Goal: Task Accomplishment & Management: Complete application form

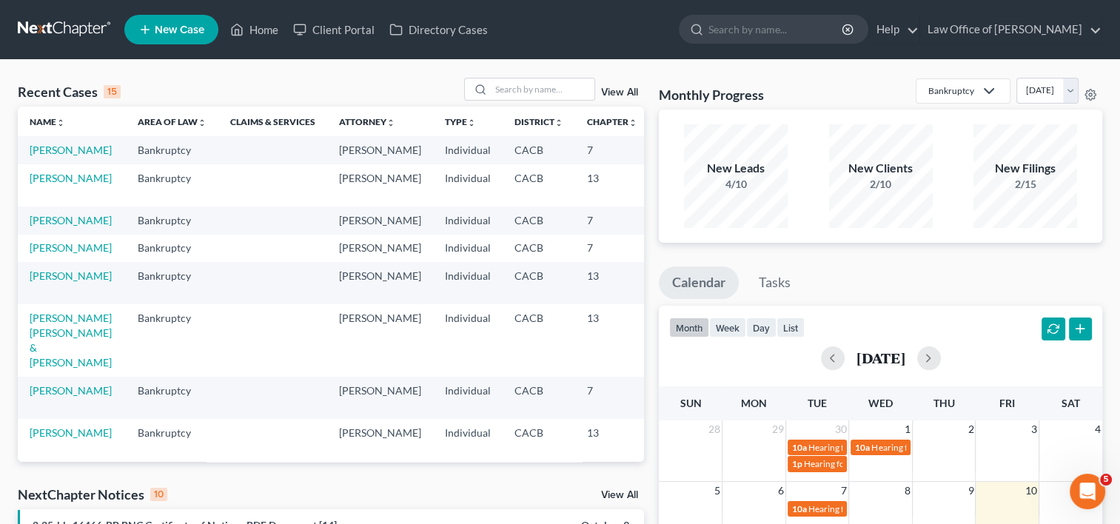
click at [131, 230] on td "Bankruptcy" at bounding box center [172, 220] width 93 height 27
click at [520, 89] on input "search" at bounding box center [543, 88] width 104 height 21
type input "[PERSON_NAME]"
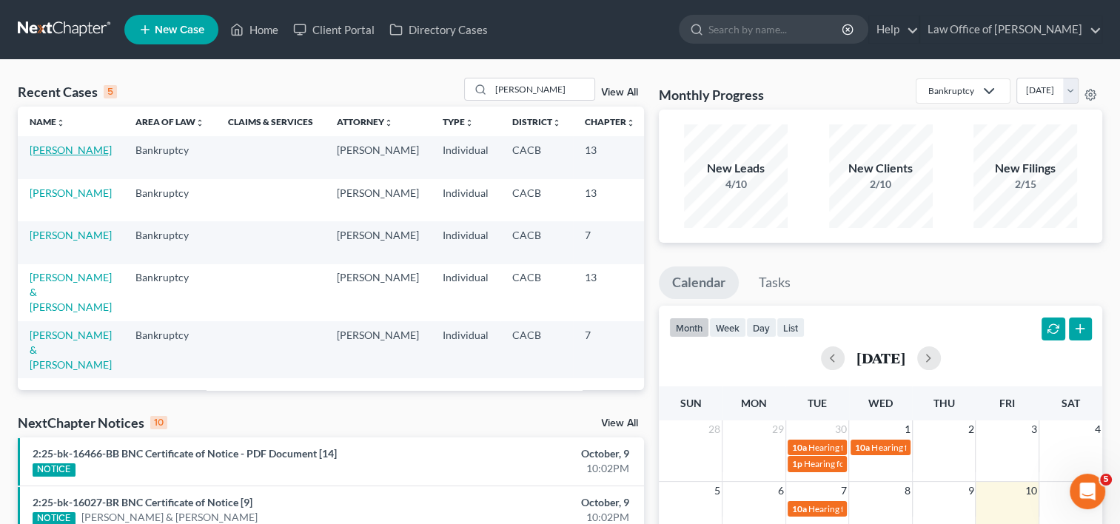
click at [39, 156] on link "[PERSON_NAME]" at bounding box center [71, 150] width 82 height 13
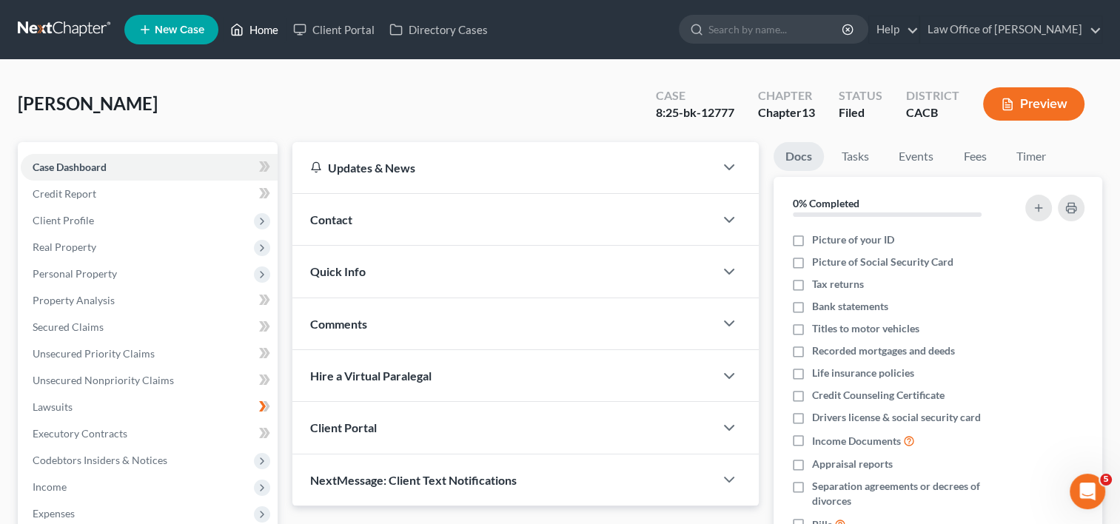
click at [264, 26] on link "Home" at bounding box center [254, 29] width 63 height 27
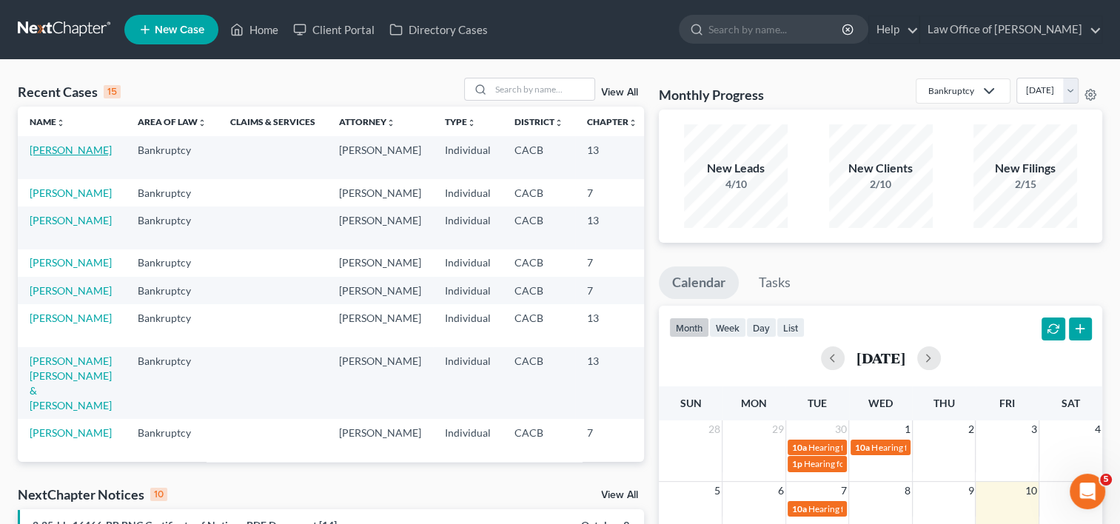
click at [66, 151] on link "[PERSON_NAME]" at bounding box center [71, 150] width 82 height 13
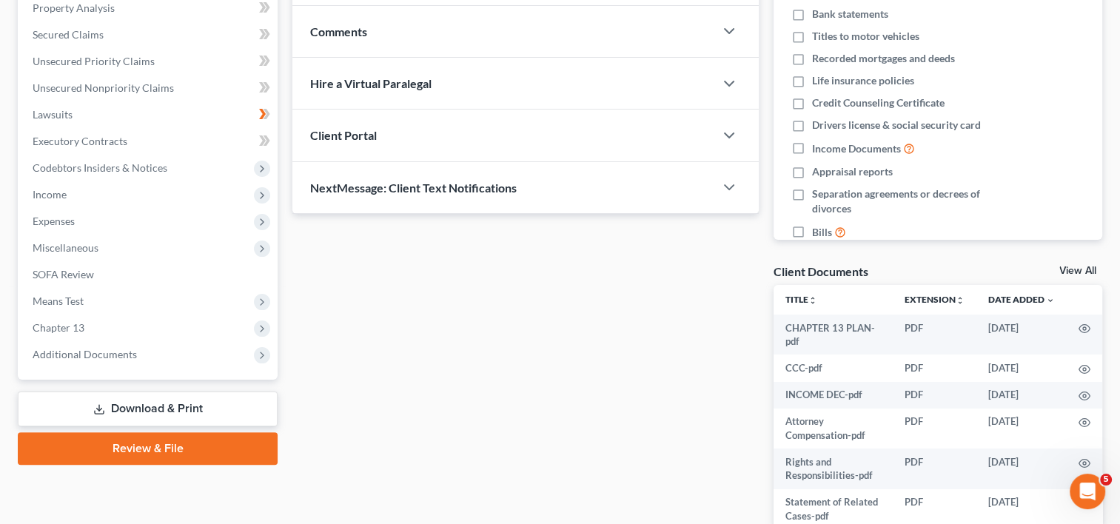
scroll to position [295, 0]
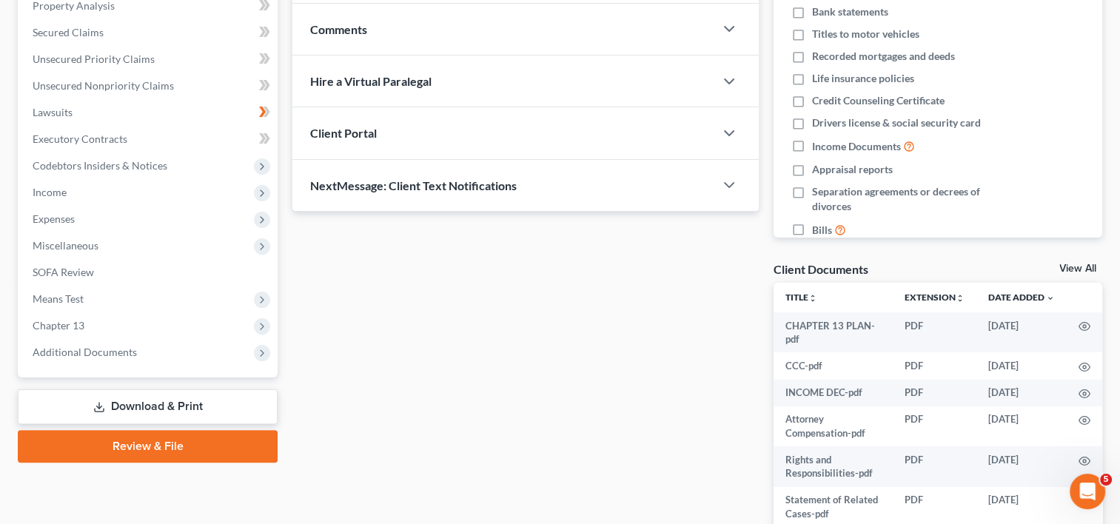
click at [443, 324] on div "Updates & News × [US_STATE] [GEOGRAPHIC_DATA] Notes: Take a look at NextChapter…" at bounding box center [525, 224] width 481 height 755
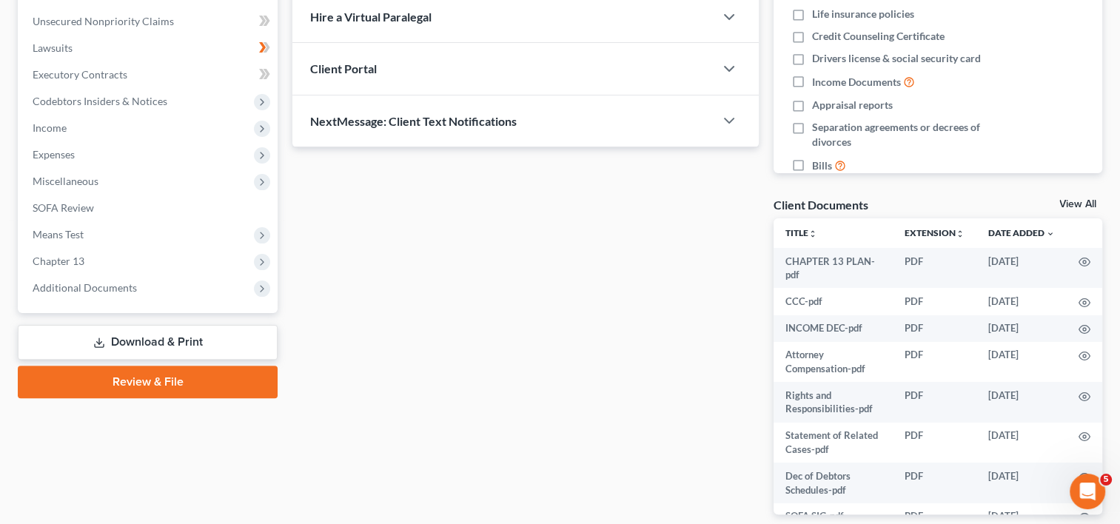
scroll to position [369, 0]
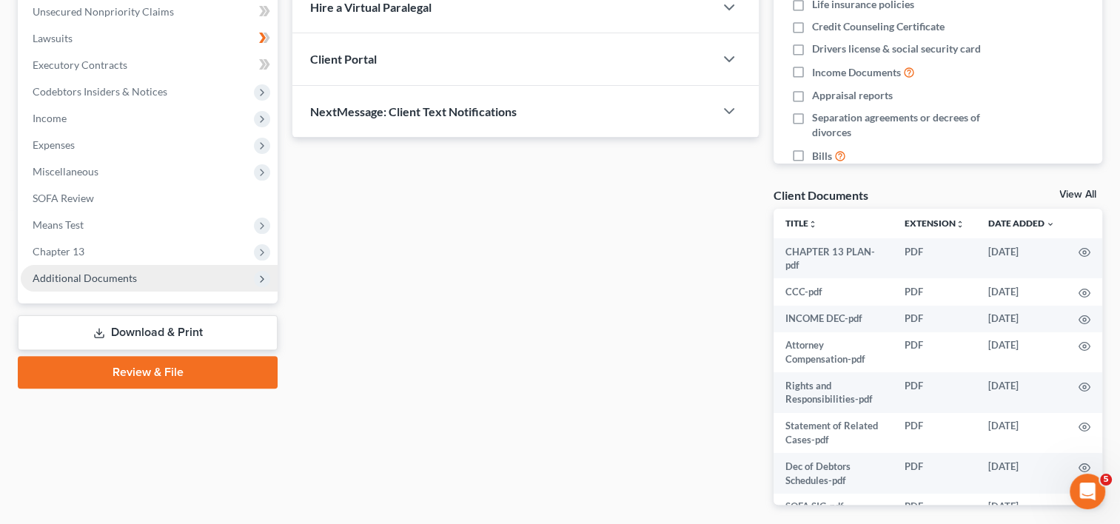
click at [154, 278] on span "Additional Documents" at bounding box center [149, 278] width 257 height 27
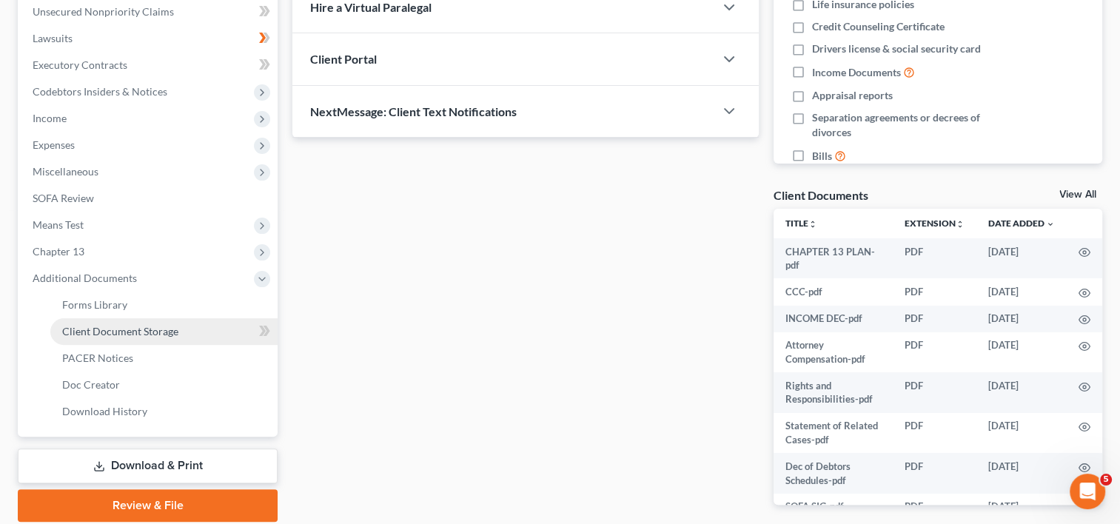
click at [169, 332] on span "Client Document Storage" at bounding box center [120, 331] width 116 height 13
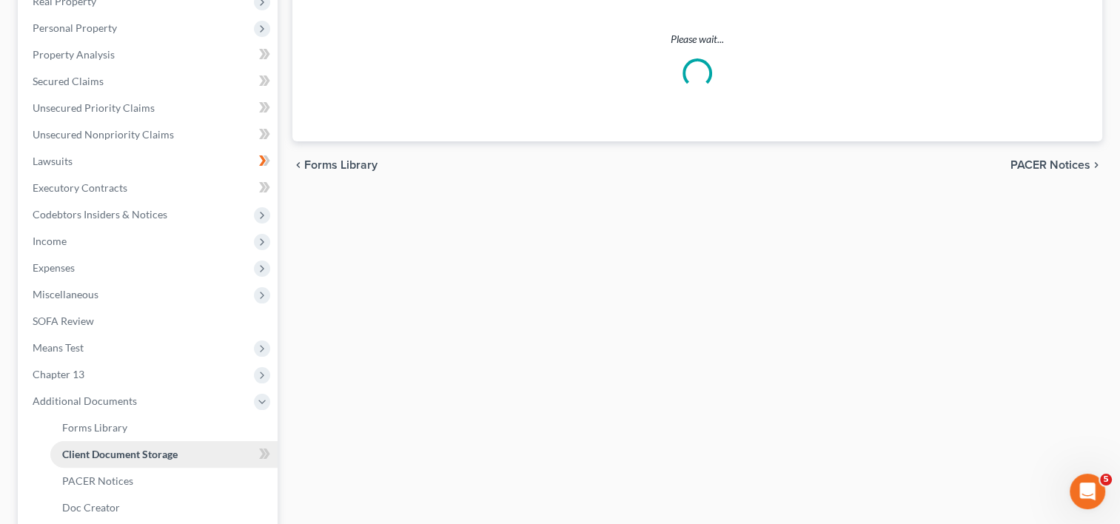
scroll to position [30, 0]
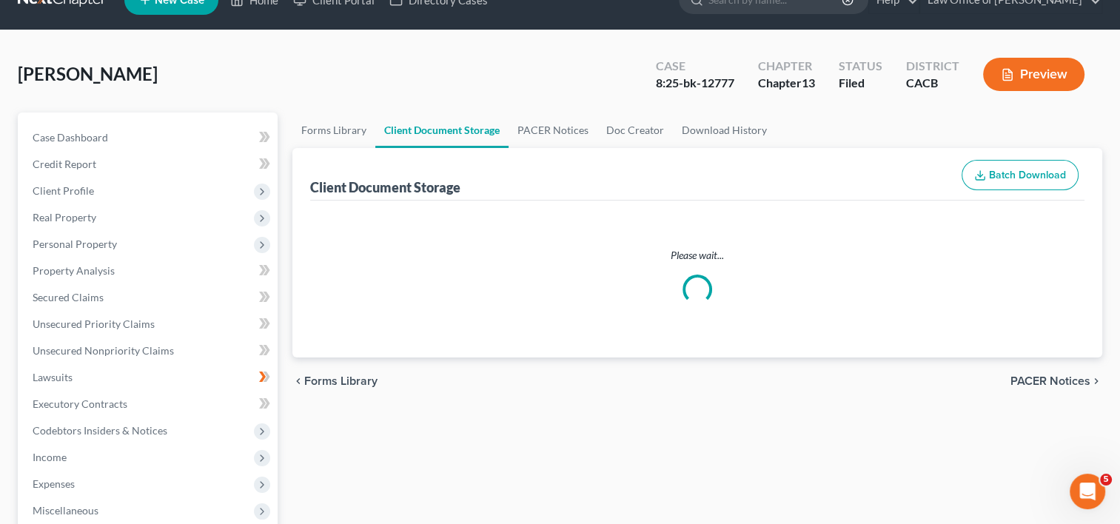
select select "60"
select select "59"
select select "52"
select select "53"
select select "57"
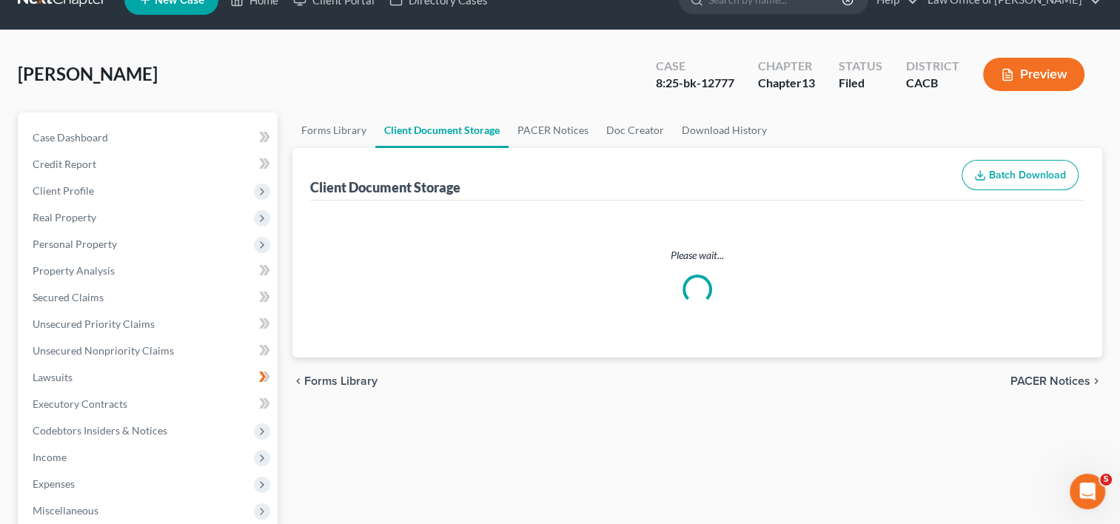
select select "56"
select select "65"
select select "41"
select select "33"
select select "30"
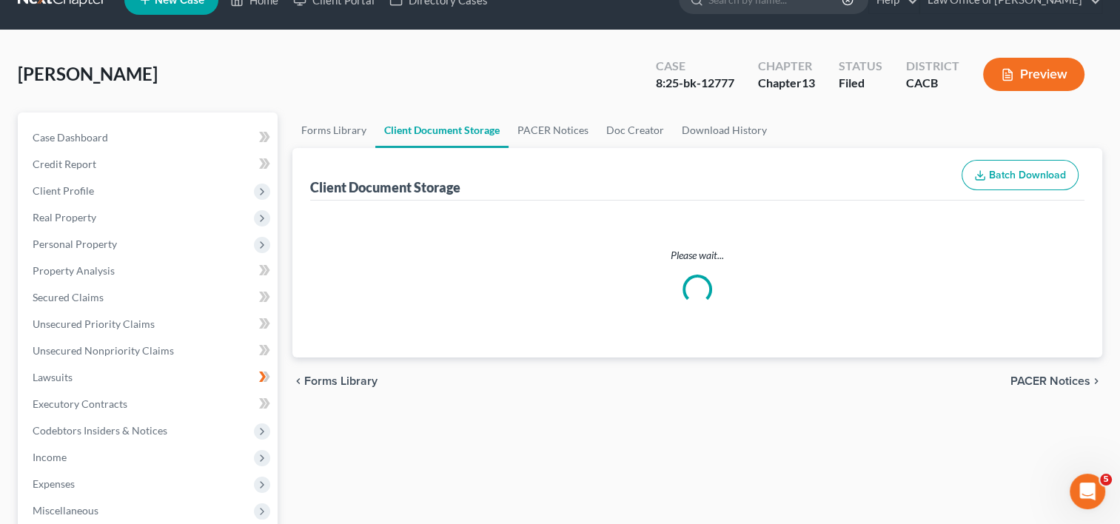
select select "19"
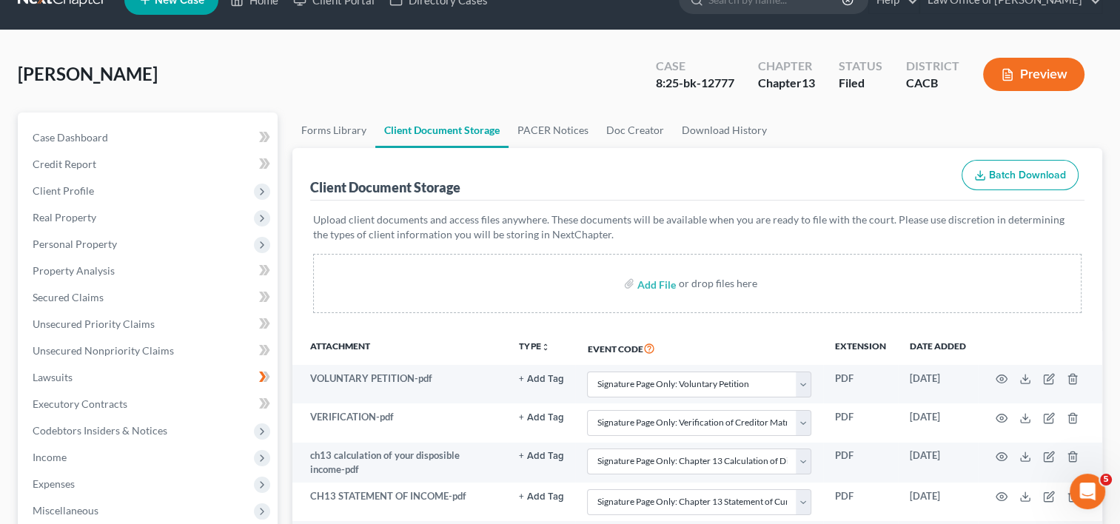
scroll to position [0, 0]
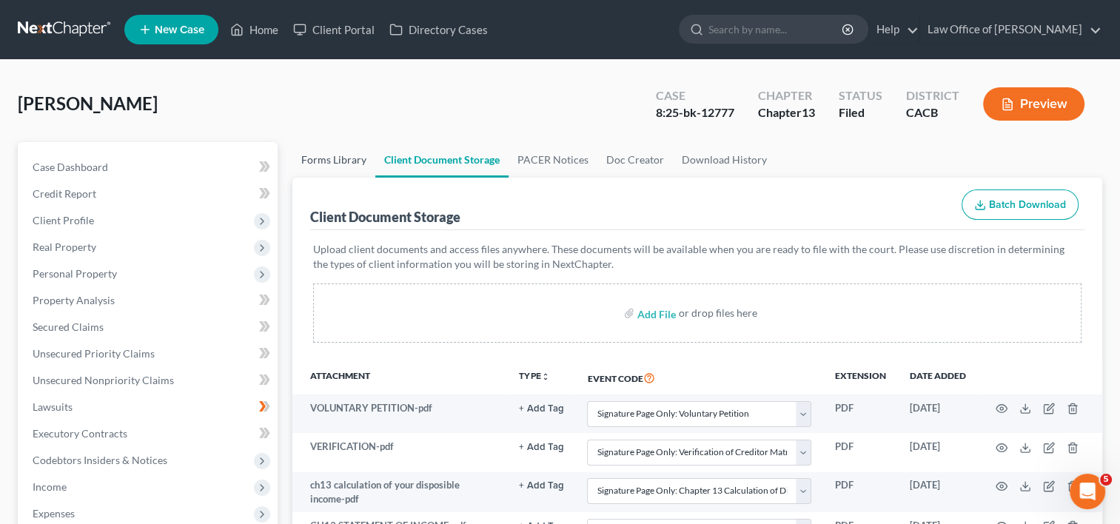
click at [327, 162] on link "Forms Library" at bounding box center [334, 160] width 83 height 36
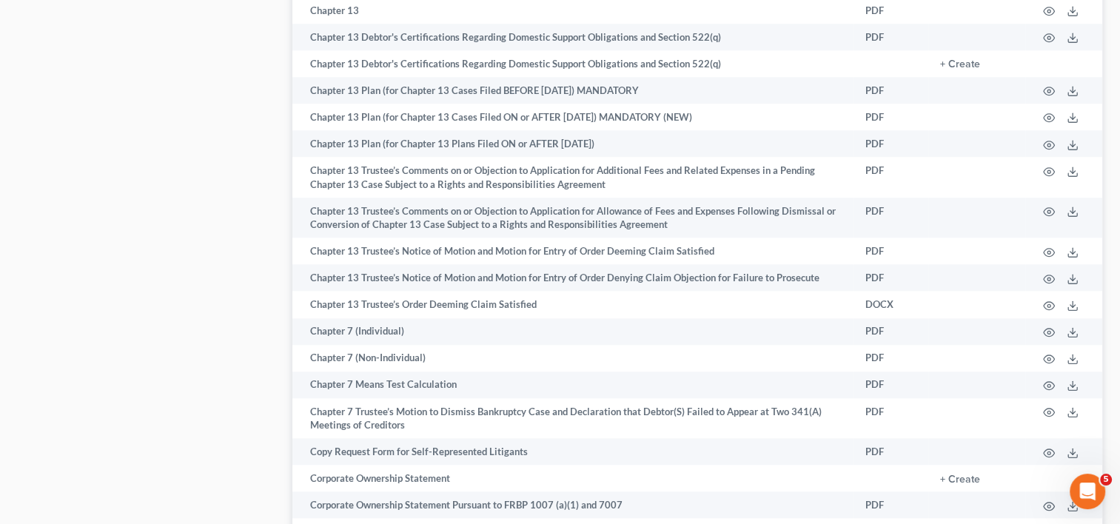
scroll to position [1888, 0]
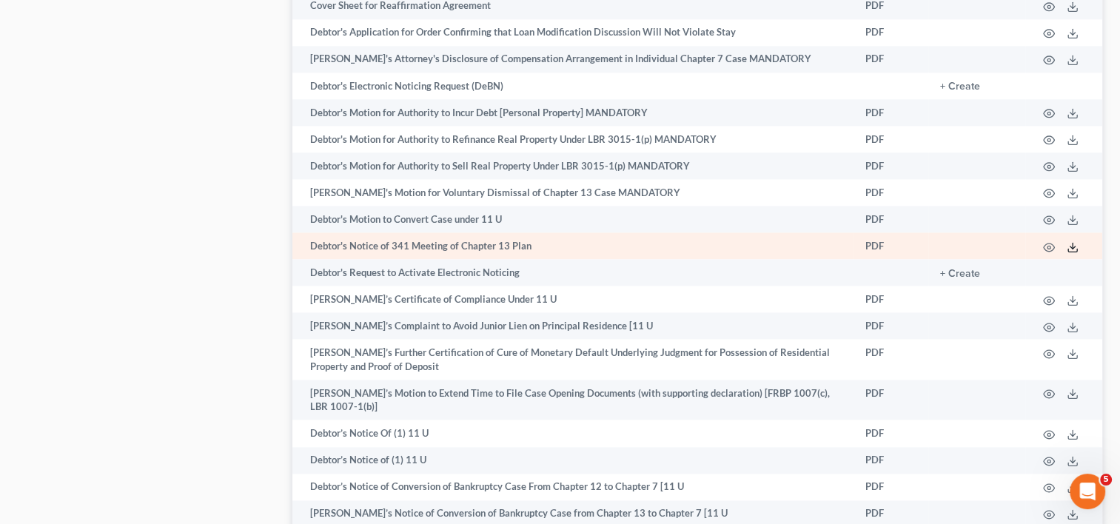
click at [1070, 253] on icon at bounding box center [1073, 247] width 12 height 12
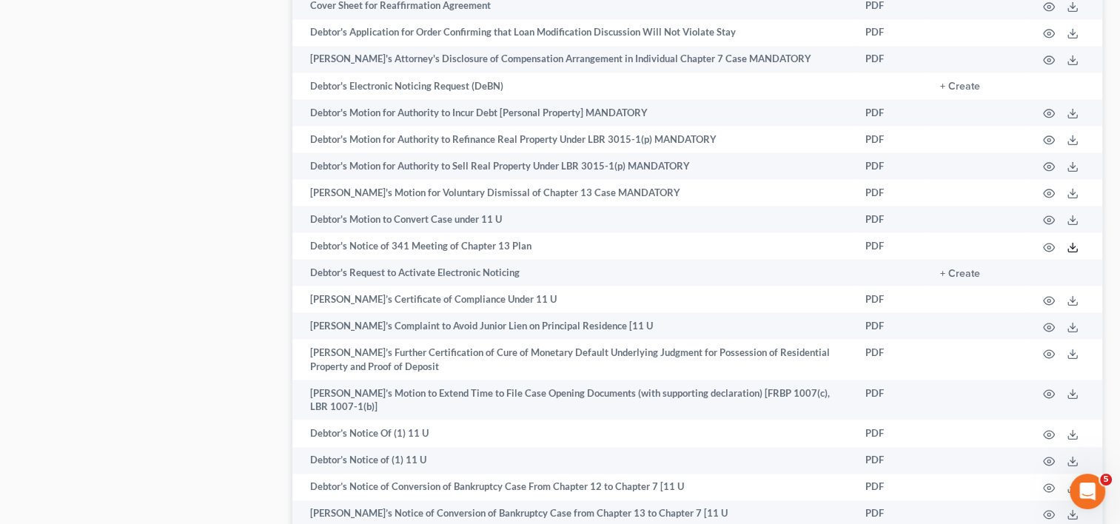
scroll to position [0, 0]
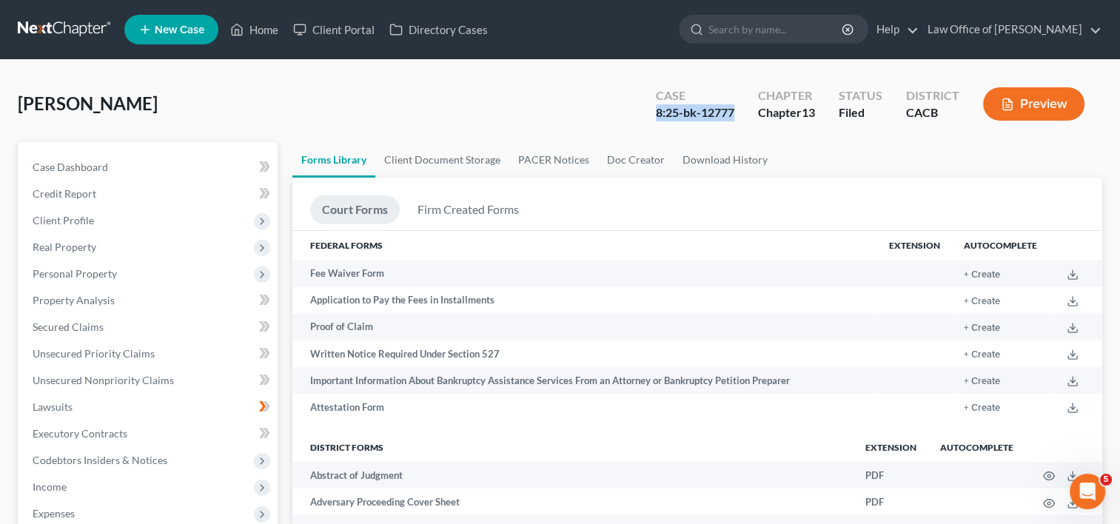
drag, startPoint x: 655, startPoint y: 109, endPoint x: 736, endPoint y: 116, distance: 81.0
click at [736, 116] on div "Case 8:25-bk-12777" at bounding box center [695, 106] width 102 height 44
copy div "8:25-bk-12777"
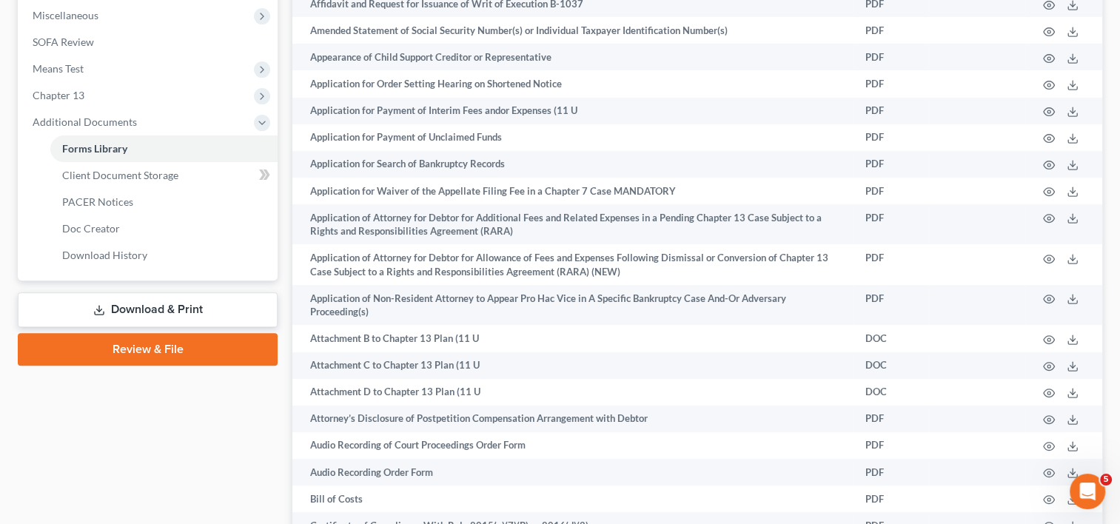
scroll to position [450, 0]
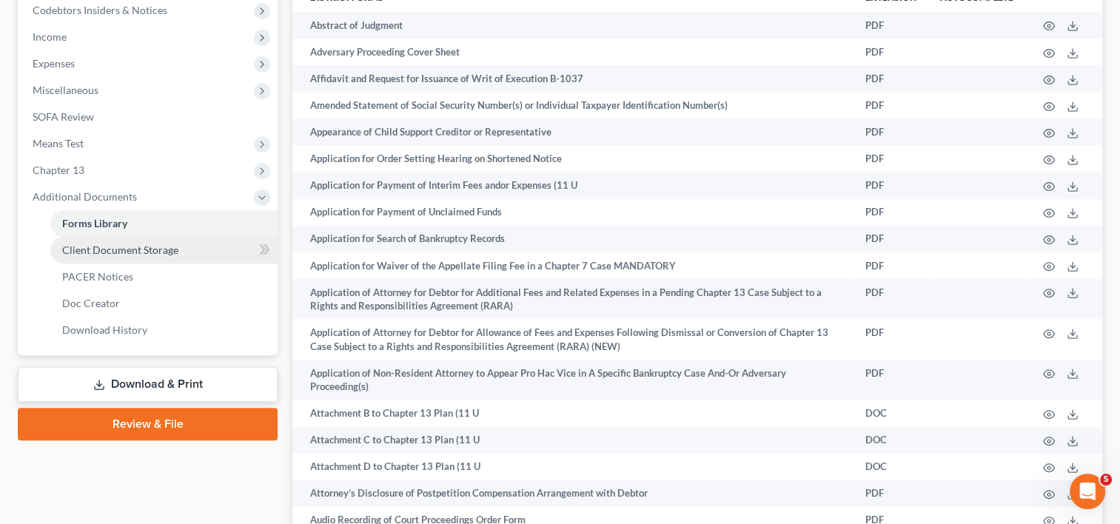
click at [136, 247] on span "Client Document Storage" at bounding box center [120, 250] width 116 height 13
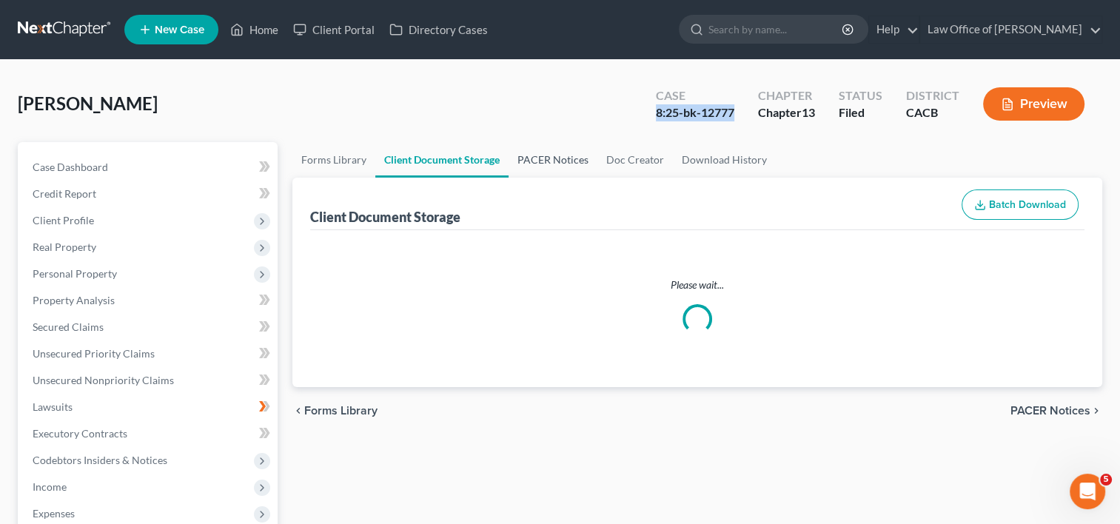
select select "60"
select select "59"
select select "52"
select select "53"
select select "57"
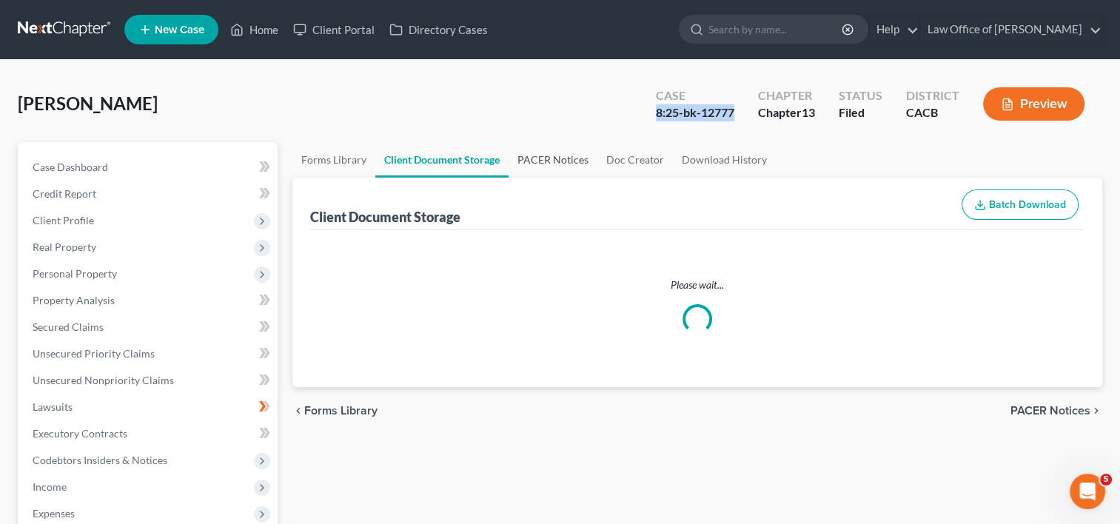
select select "56"
select select "65"
select select "41"
select select "33"
select select "30"
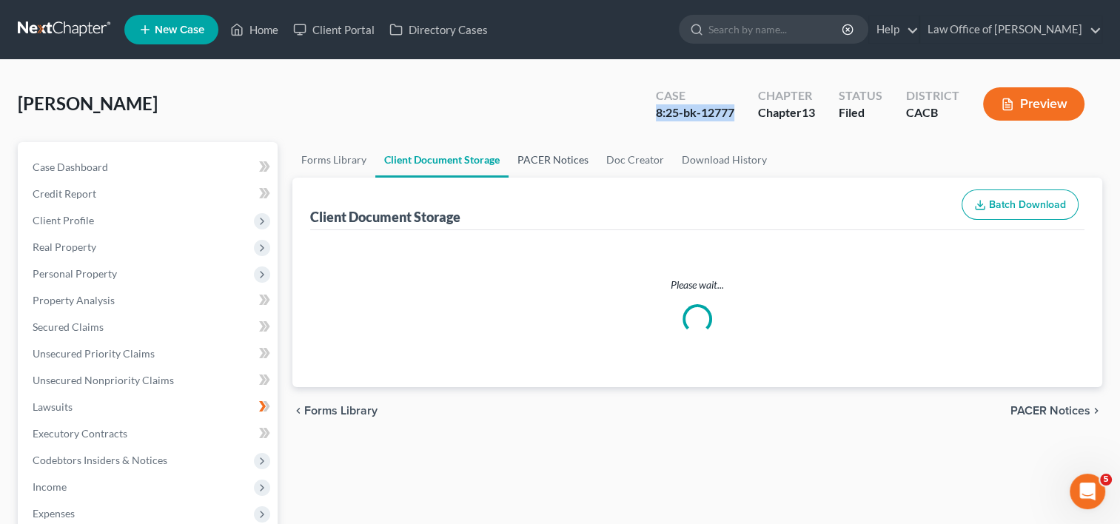
select select "19"
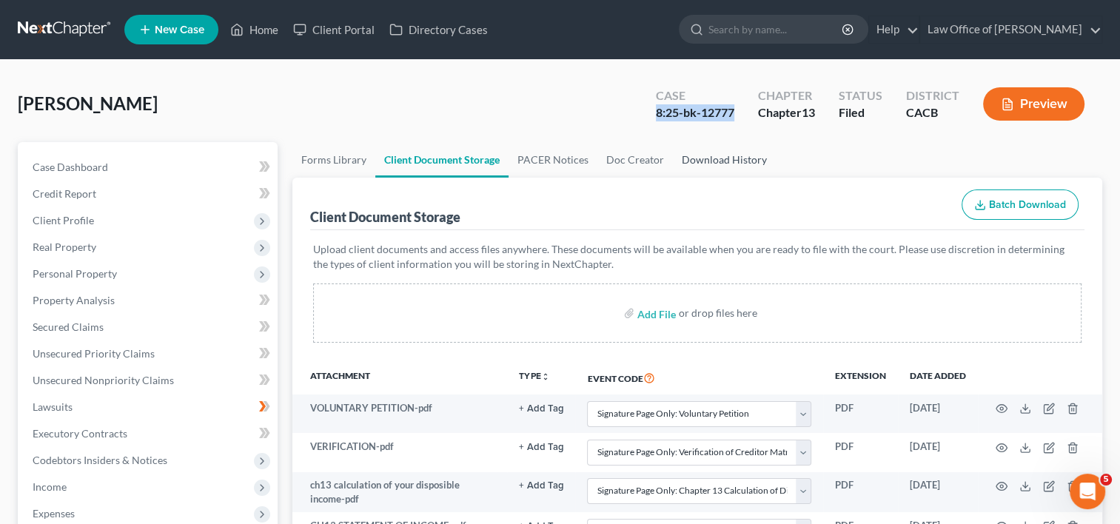
click at [721, 161] on link "Download History" at bounding box center [724, 160] width 103 height 36
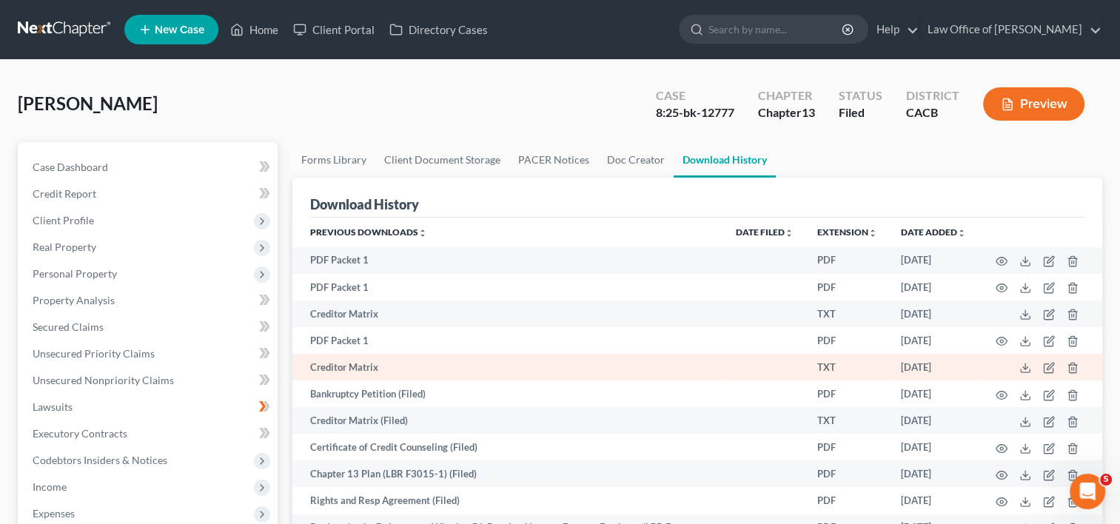
click at [1035, 366] on td at bounding box center [1040, 367] width 124 height 27
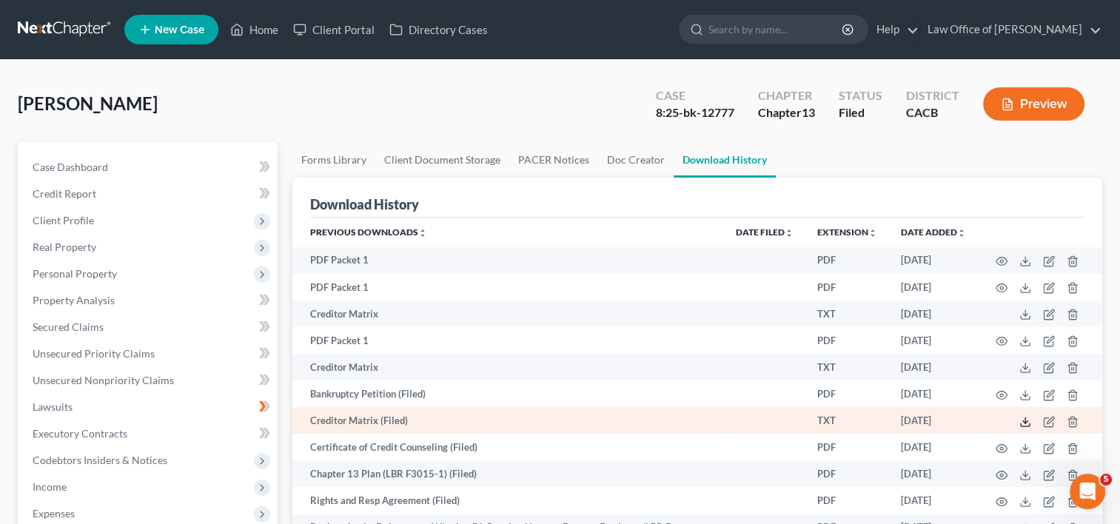
click at [1025, 425] on icon at bounding box center [1026, 422] width 12 height 12
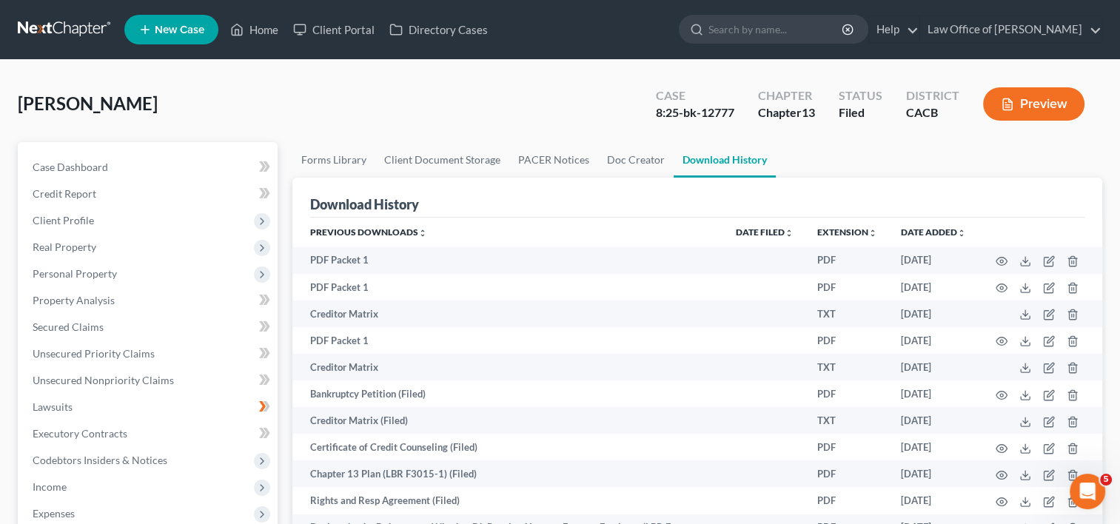
click at [1102, 136] on div "[PERSON_NAME] Upgraded Case 8:25-bk-12777 Chapter Chapter 13 Status Filed Distr…" at bounding box center [560, 490] width 1120 height 861
click at [266, 33] on link "Home" at bounding box center [254, 29] width 63 height 27
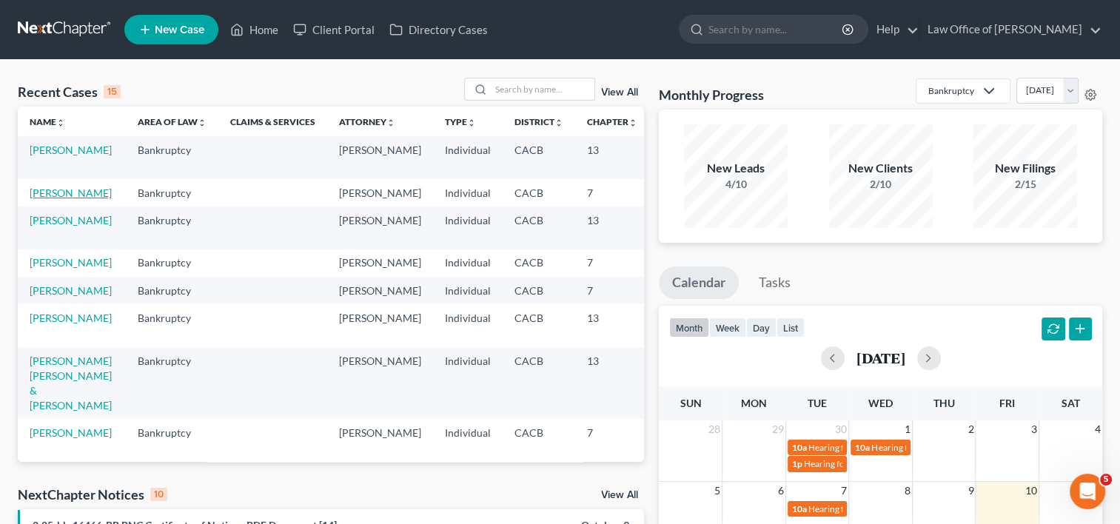
click at [42, 199] on link "[PERSON_NAME]" at bounding box center [71, 193] width 82 height 13
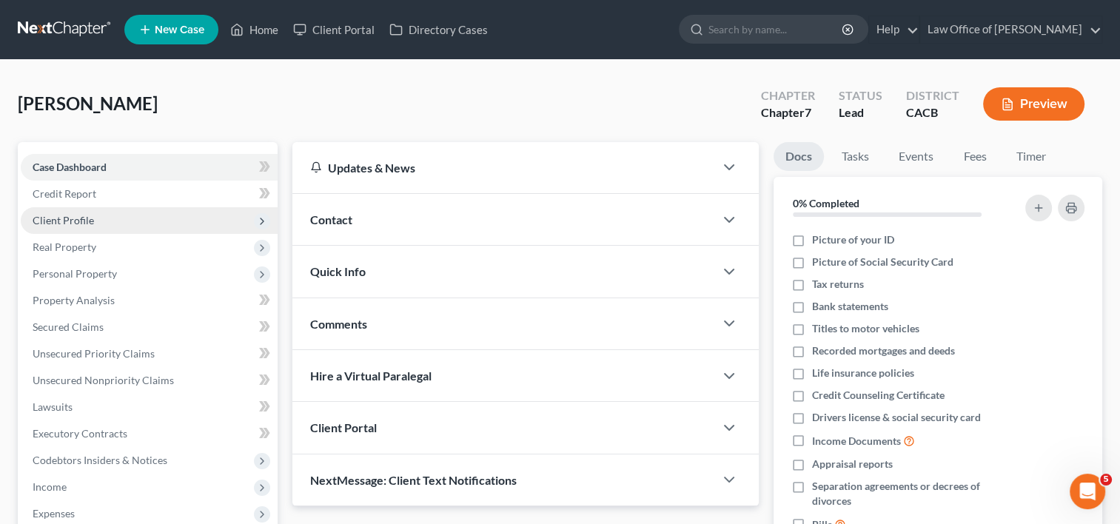
click at [68, 220] on span "Client Profile" at bounding box center [63, 220] width 61 height 13
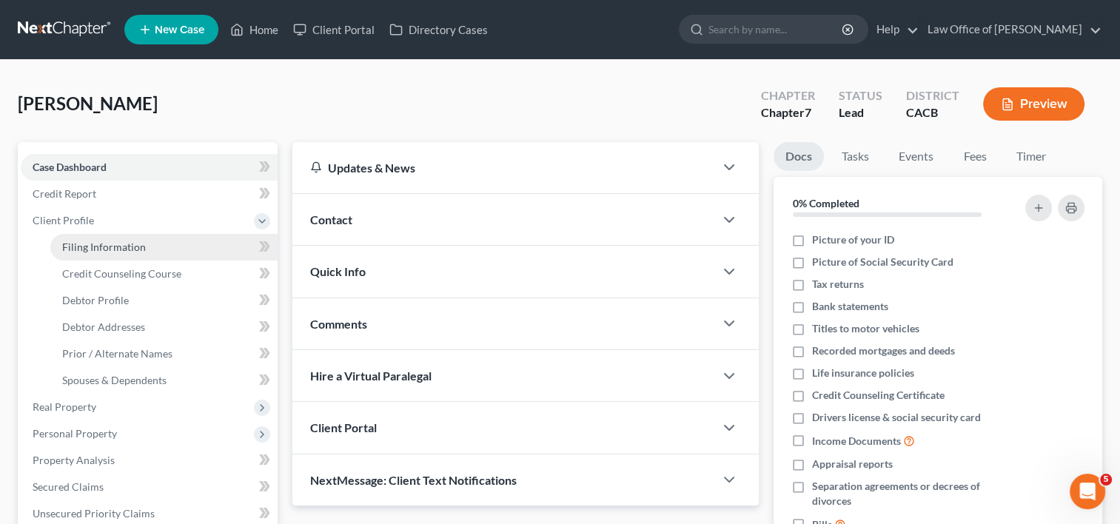
click at [113, 258] on link "Filing Information" at bounding box center [163, 247] width 227 height 27
select select "1"
select select "0"
select select "4"
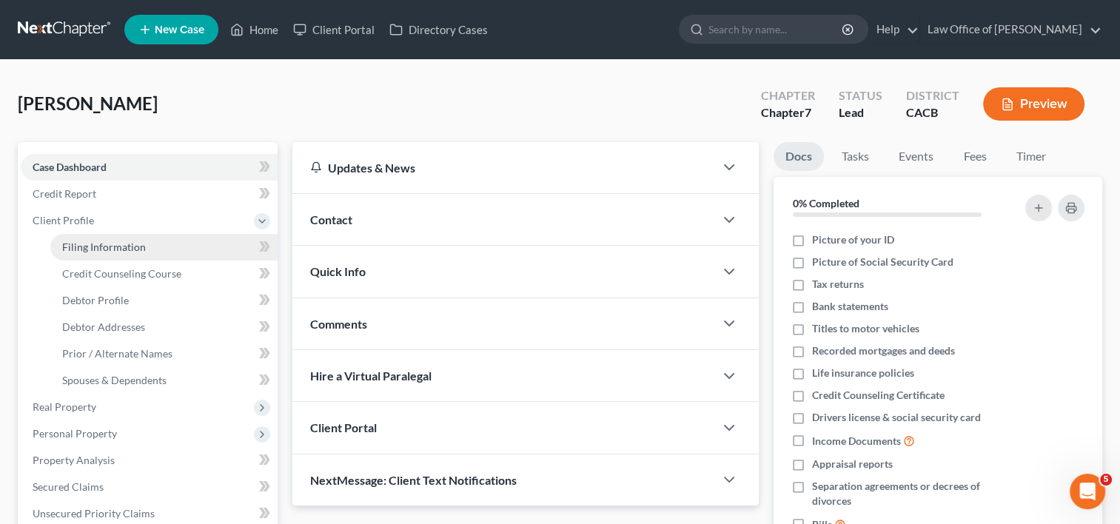
select select "0"
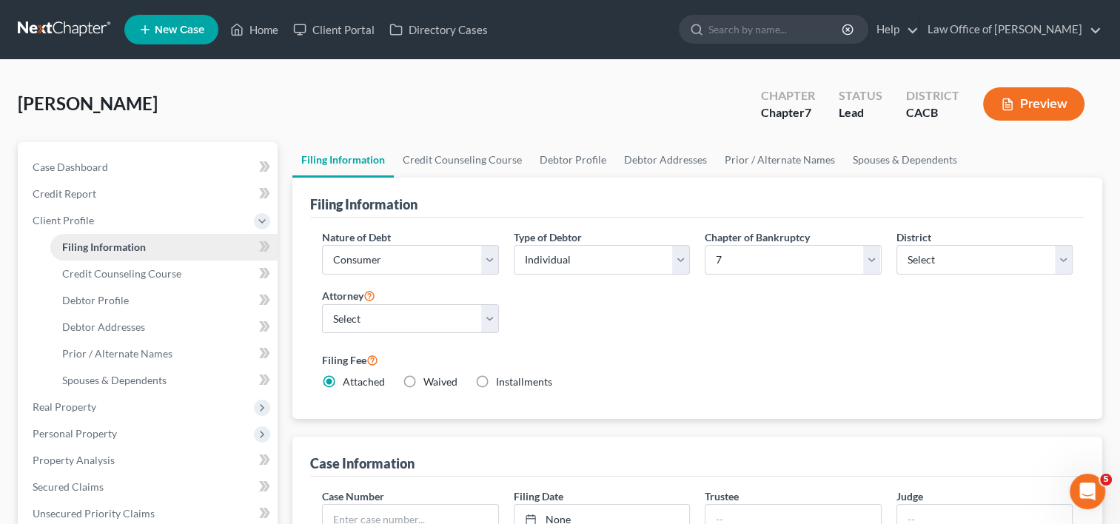
click at [113, 258] on link "Filing Information" at bounding box center [163, 247] width 227 height 27
click at [453, 158] on link "Credit Counseling Course" at bounding box center [462, 160] width 137 height 36
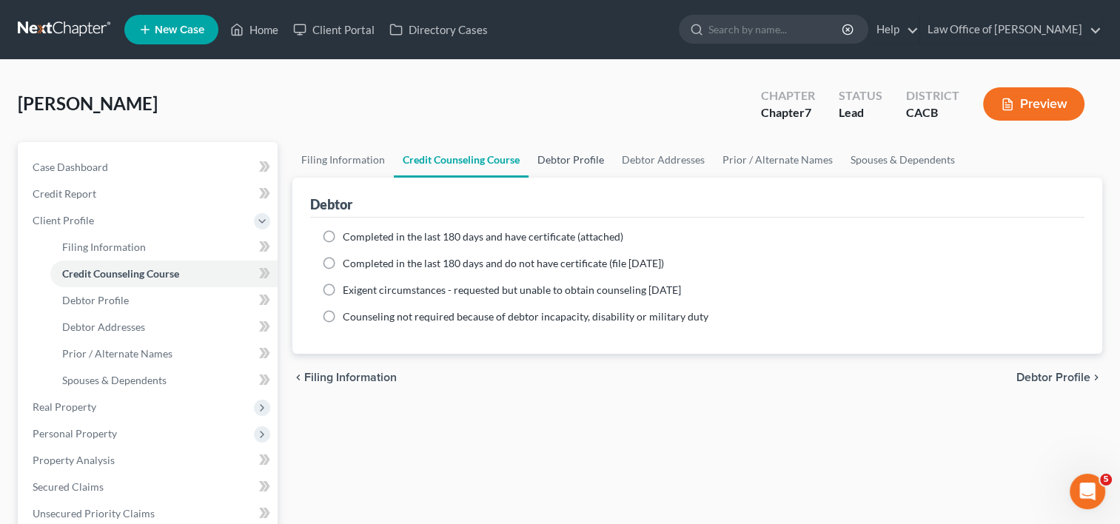
click at [551, 155] on link "Debtor Profile" at bounding box center [571, 160] width 84 height 36
select select "1"
select select "3"
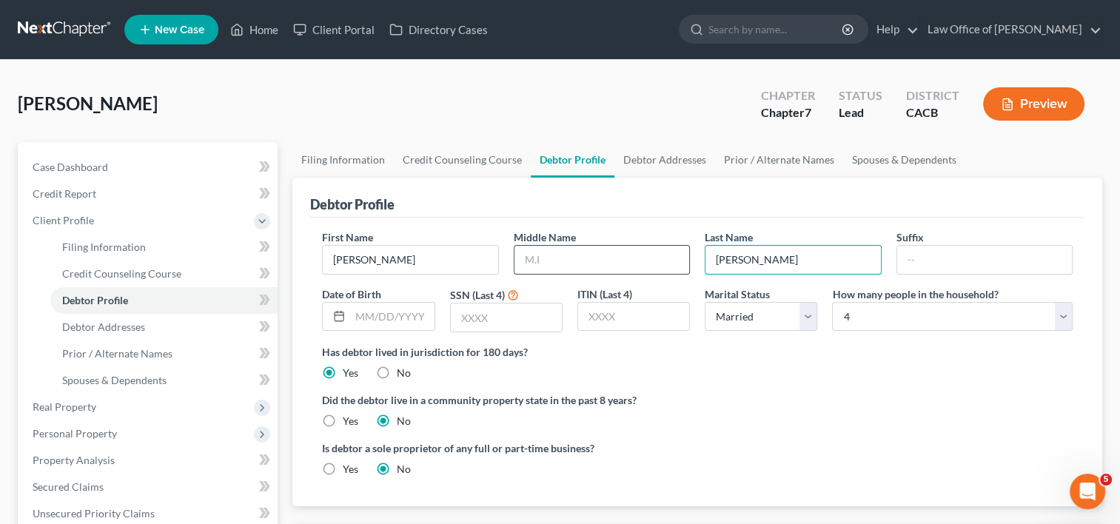
drag, startPoint x: 779, startPoint y: 261, endPoint x: 643, endPoint y: 272, distance: 136.7
click at [643, 272] on div "First Name [PERSON_NAME] Middle Name Last Name [PERSON_NAME] Date of Birth SSN …" at bounding box center [698, 287] width 766 height 115
type input "[PERSON_NAME]"
click at [391, 316] on input "text" at bounding box center [392, 317] width 84 height 28
type input "[DATE]"
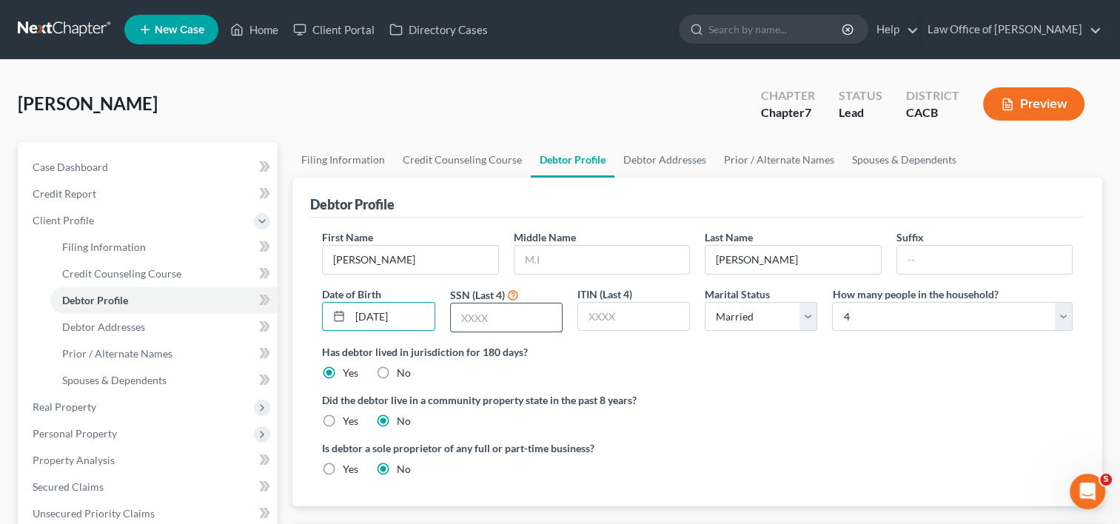
click at [502, 317] on input "text" at bounding box center [506, 318] width 111 height 28
click at [866, 389] on ng-include "First Name [PERSON_NAME] Middle Name Last Name [PERSON_NAME] Date of Birth [DEM…" at bounding box center [697, 359] width 751 height 259
click at [343, 427] on label "Yes" at bounding box center [351, 421] width 16 height 15
click at [349, 424] on input "Yes" at bounding box center [354, 419] width 10 height 10
radio input "true"
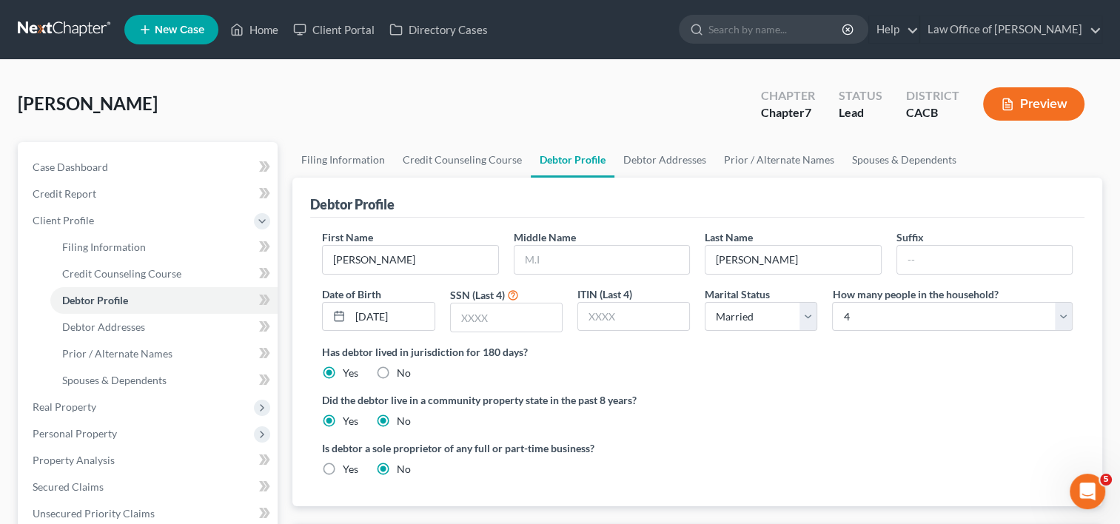
radio input "false"
click at [664, 157] on link "Debtor Addresses" at bounding box center [665, 160] width 101 height 36
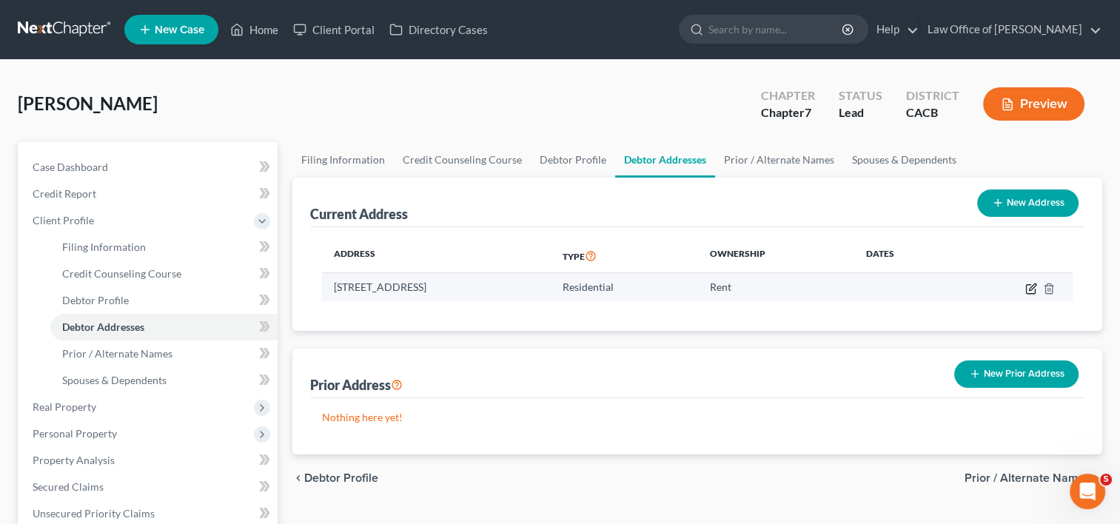
click at [1034, 287] on icon "button" at bounding box center [1032, 287] width 7 height 7
select select "4"
select select "0"
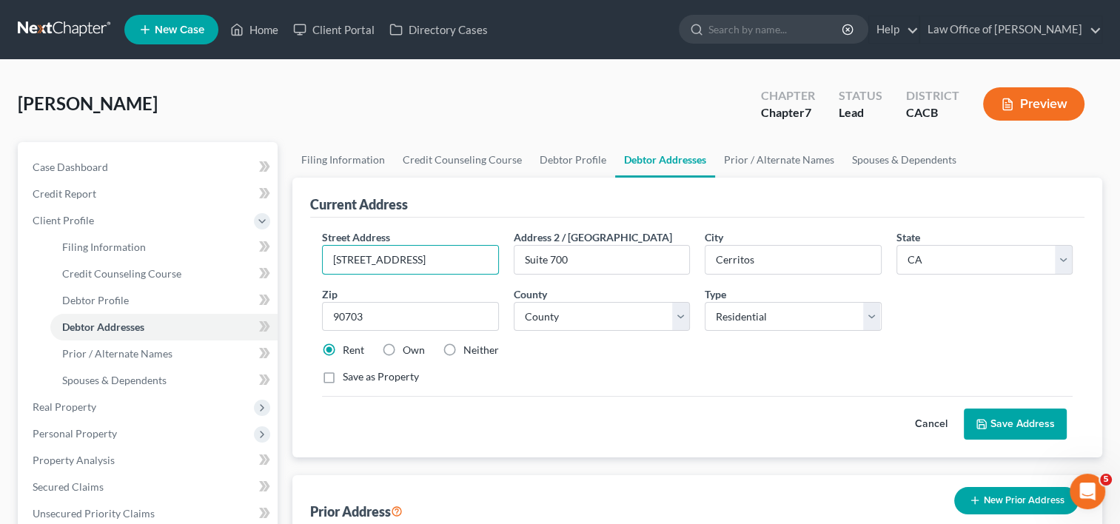
scroll to position [0, 8]
drag, startPoint x: 333, startPoint y: 255, endPoint x: 729, endPoint y: 339, distance: 405.1
click at [729, 339] on div "Street Address * [STREET_ADDRESS] * [GEOGRAPHIC_DATA] * State [US_STATE] AK AR …" at bounding box center [698, 313] width 766 height 167
paste input "[STREET_ADDRESS]"
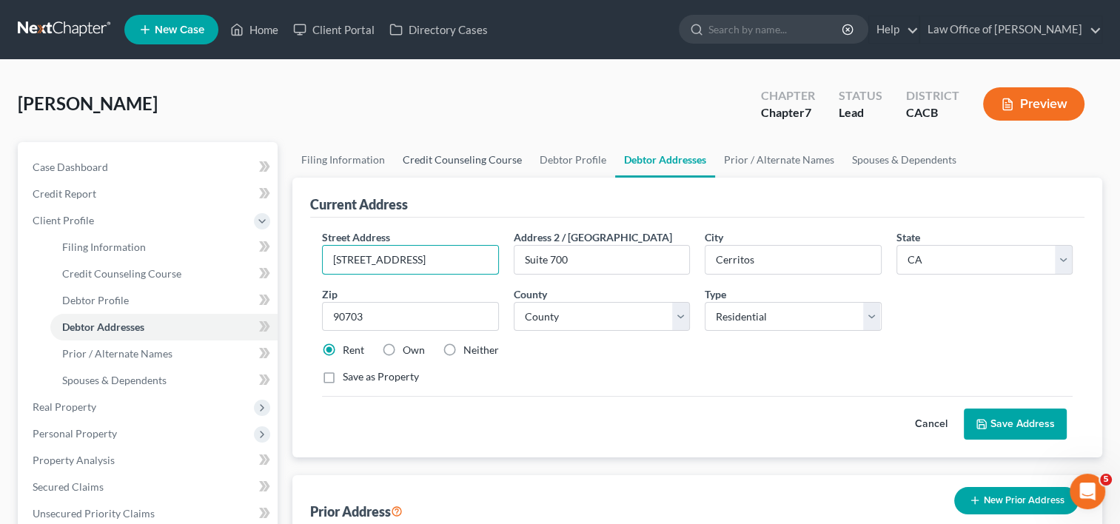
scroll to position [0, 45]
type input "[STREET_ADDRESS]"
click at [441, 311] on input "90703" at bounding box center [410, 317] width 176 height 30
type input "9"
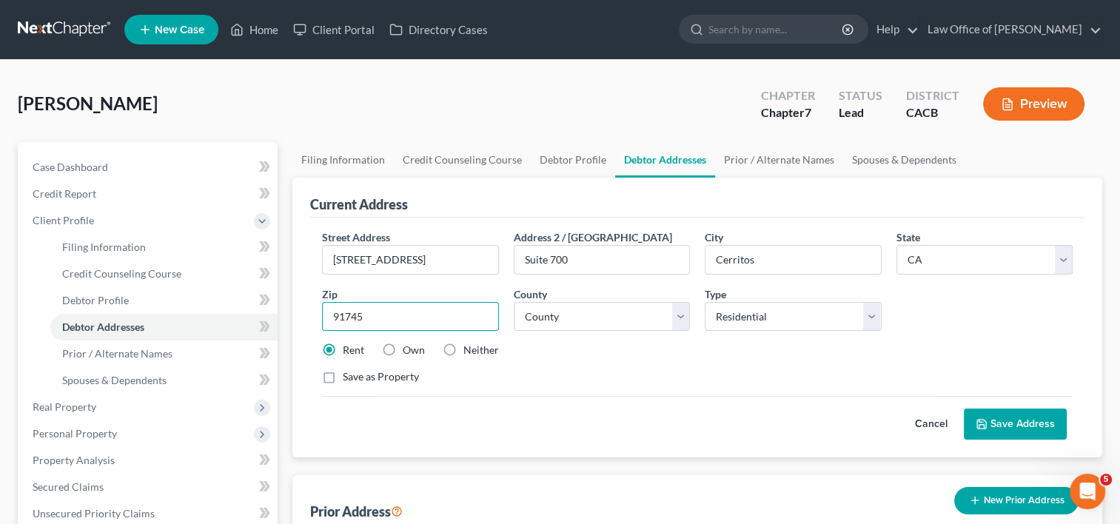
type input "91745"
select select "18"
type input "[GEOGRAPHIC_DATA]"
drag, startPoint x: 424, startPoint y: 258, endPoint x: 545, endPoint y: 275, distance: 121.9
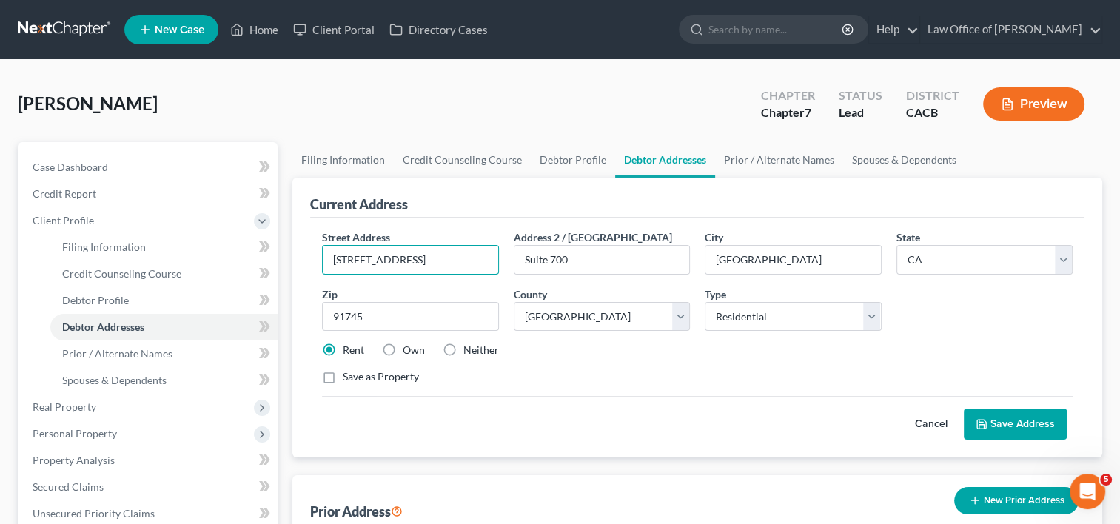
click at [545, 275] on div "Street Address * [STREET_ADDRESS] * [GEOGRAPHIC_DATA] * State [US_STATE] AK AR …" at bounding box center [698, 313] width 766 height 167
type input "[STREET_ADDRESS]"
click at [574, 265] on input "Suite 700" at bounding box center [602, 260] width 175 height 28
type input "S"
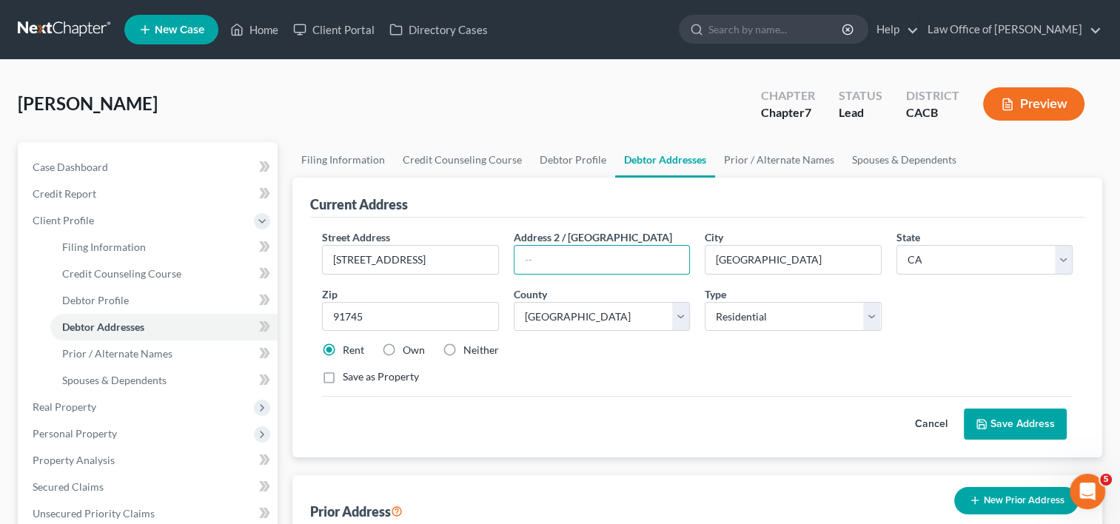
click at [1004, 420] on button "Save Address" at bounding box center [1015, 424] width 103 height 31
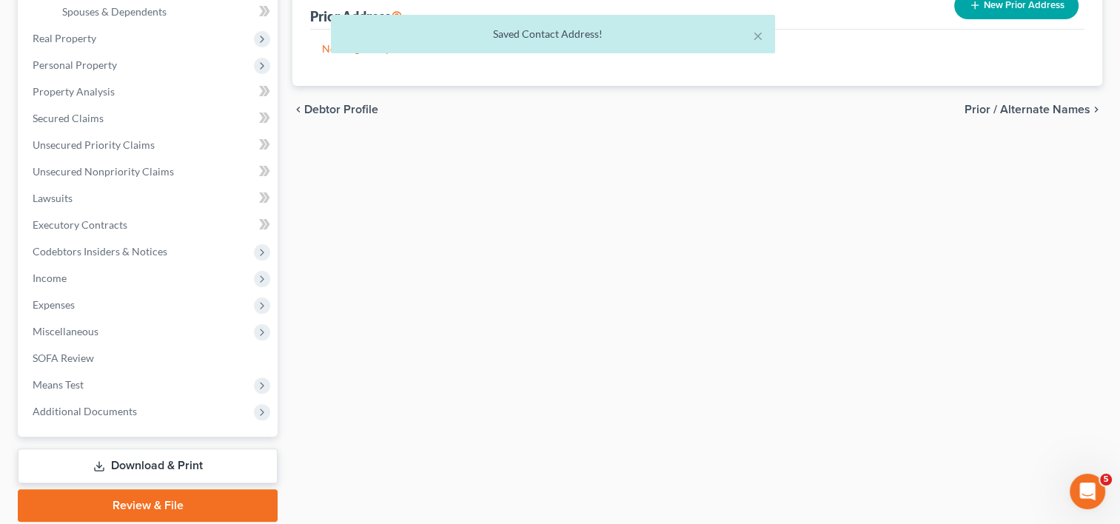
scroll to position [421, 0]
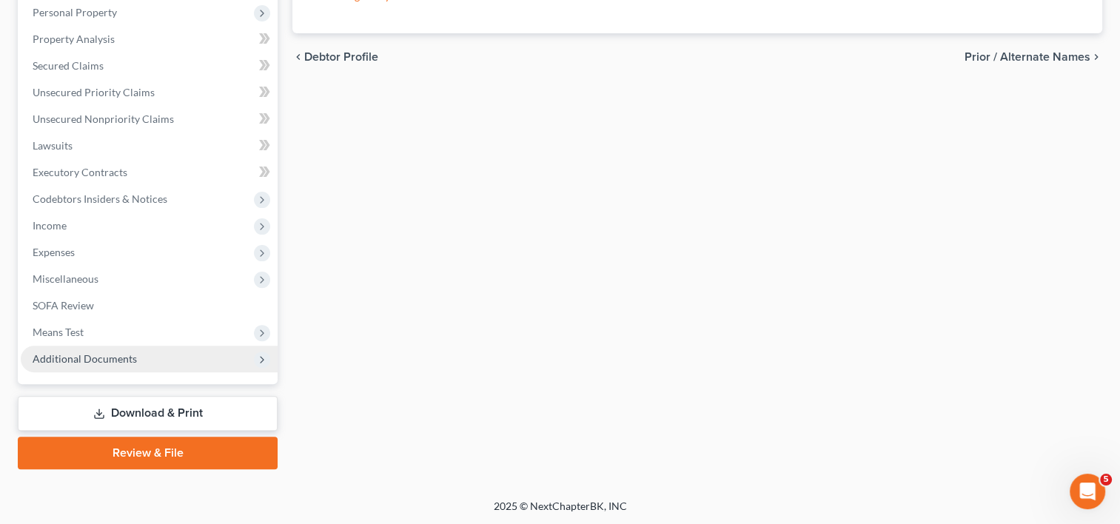
click at [130, 364] on span "Additional Documents" at bounding box center [149, 359] width 257 height 27
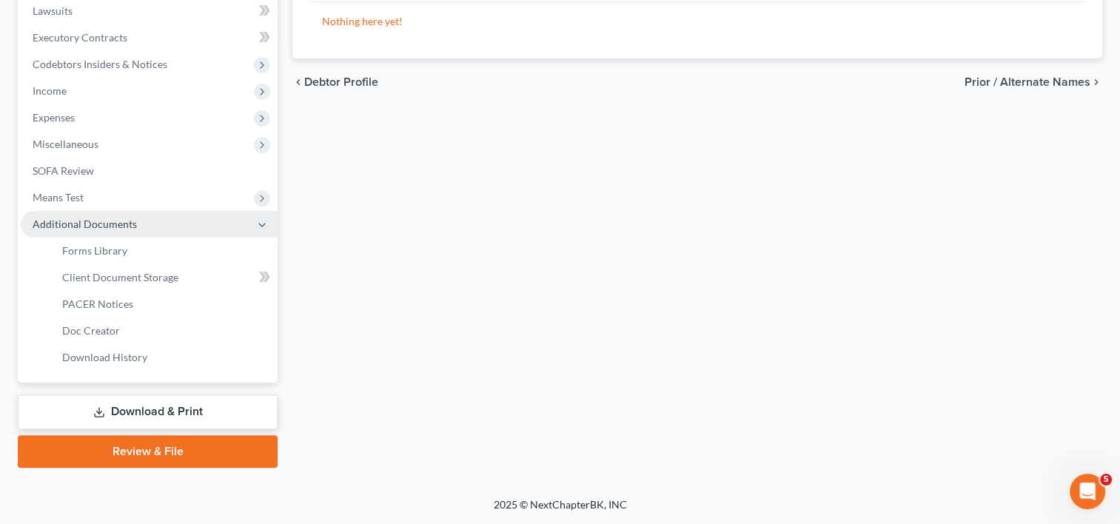
scroll to position [261, 0]
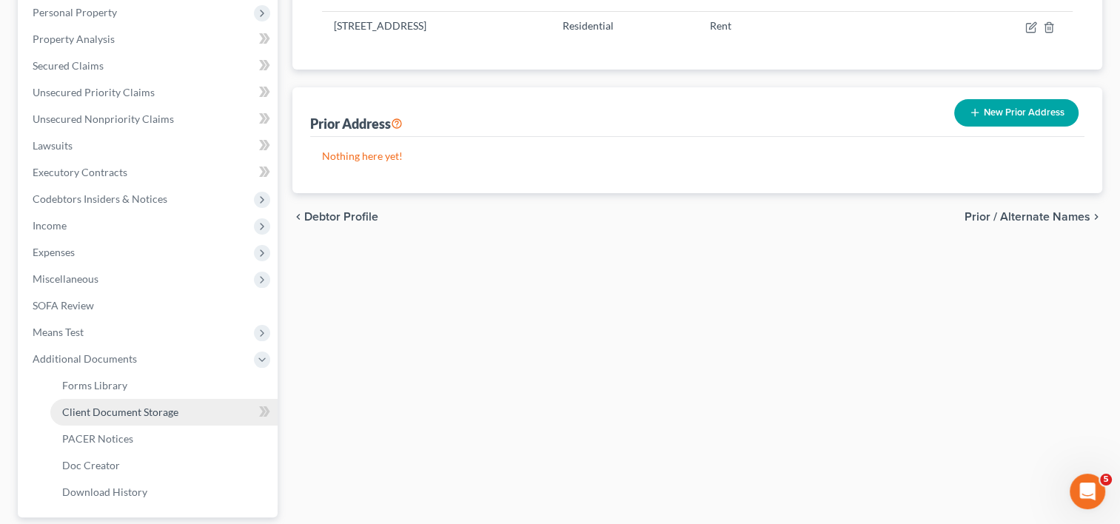
click at [142, 409] on span "Client Document Storage" at bounding box center [120, 412] width 116 height 13
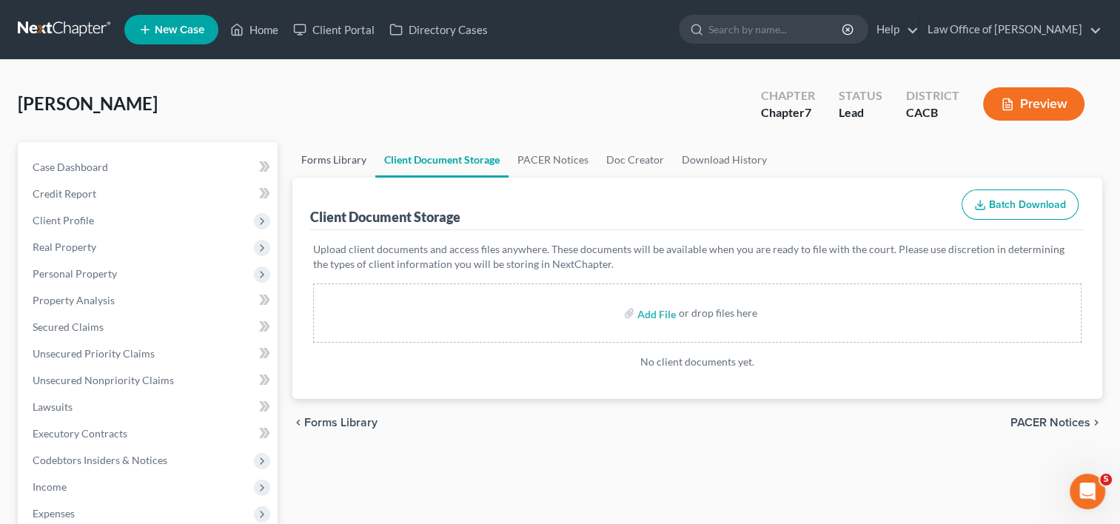
click at [323, 153] on link "Forms Library" at bounding box center [334, 160] width 83 height 36
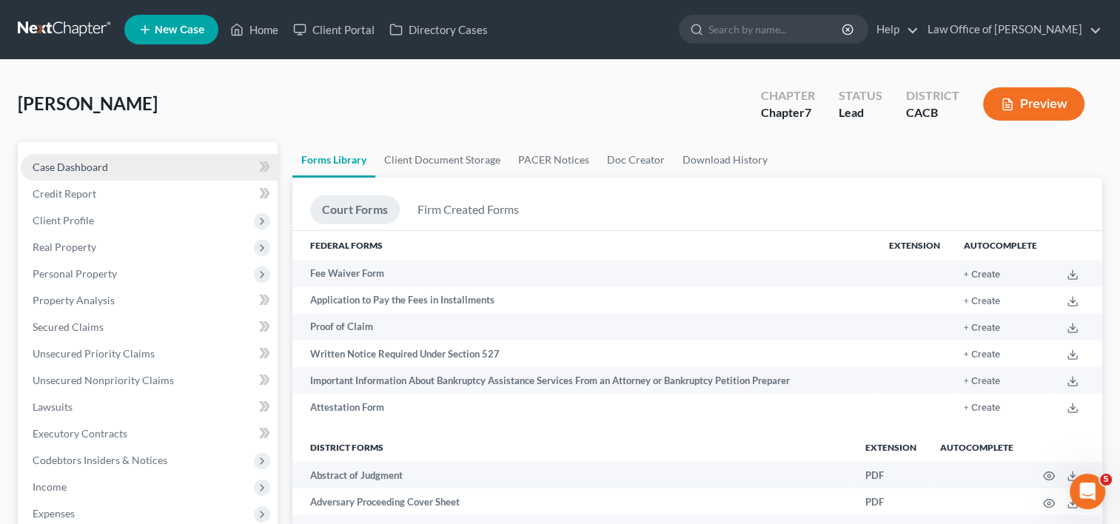
click at [59, 163] on span "Case Dashboard" at bounding box center [71, 167] width 76 height 13
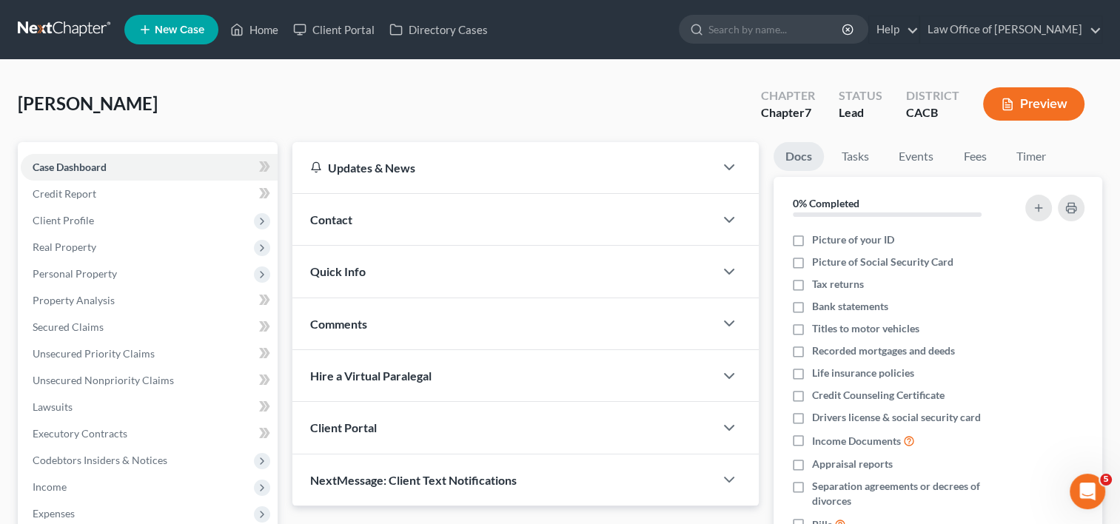
click at [350, 413] on div "Client Portal" at bounding box center [504, 427] width 422 height 51
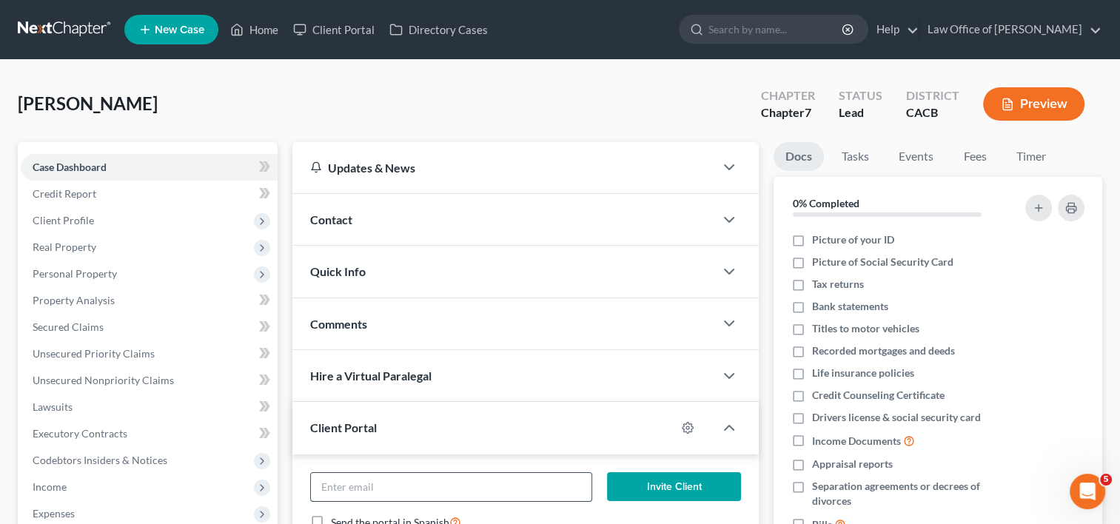
click at [411, 486] on input "email" at bounding box center [451, 487] width 281 height 28
paste input "[EMAIL_ADDRESS][DOMAIN_NAME]"
type input "[EMAIL_ADDRESS][DOMAIN_NAME]"
click at [649, 483] on button "Invite Client" at bounding box center [674, 487] width 134 height 30
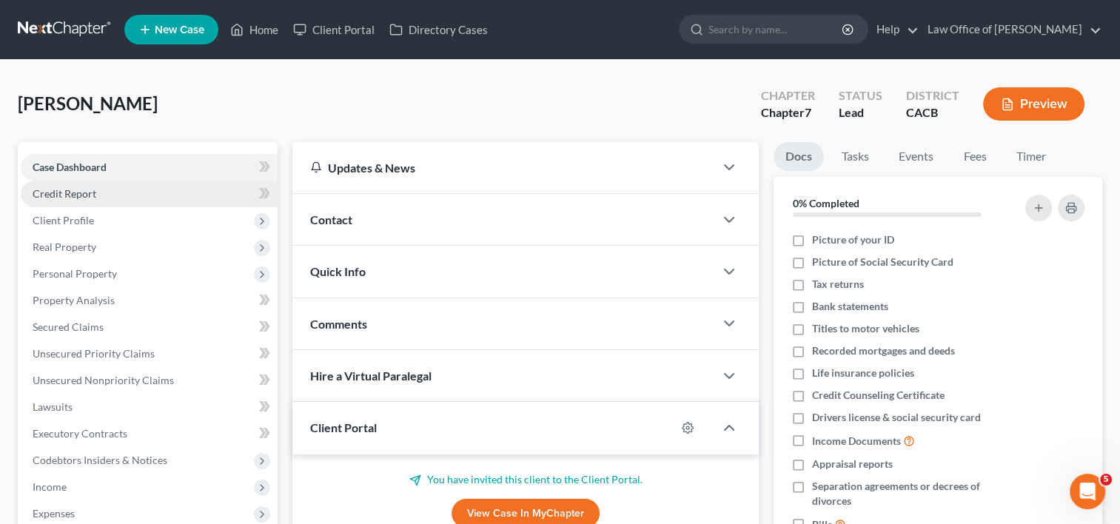
click at [74, 196] on span "Credit Report" at bounding box center [65, 193] width 64 height 13
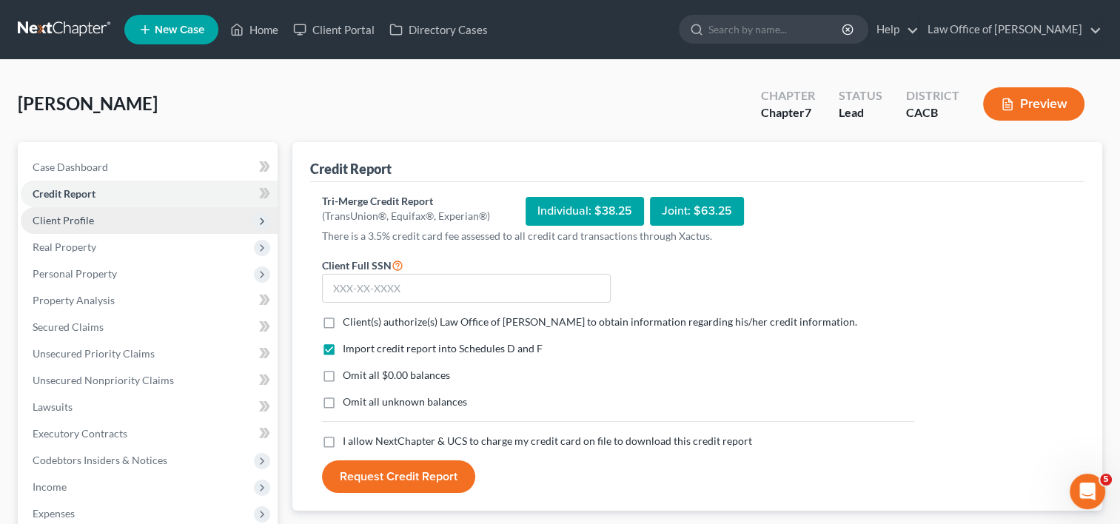
click at [74, 224] on span "Client Profile" at bounding box center [63, 220] width 61 height 13
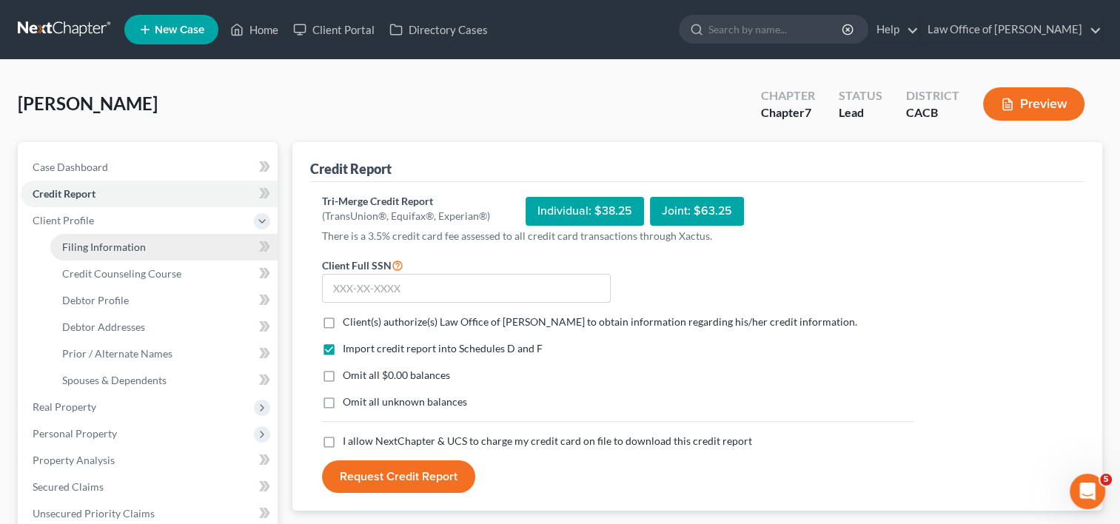
click at [90, 239] on link "Filing Information" at bounding box center [163, 247] width 227 height 27
select select "1"
select select "0"
select select "7"
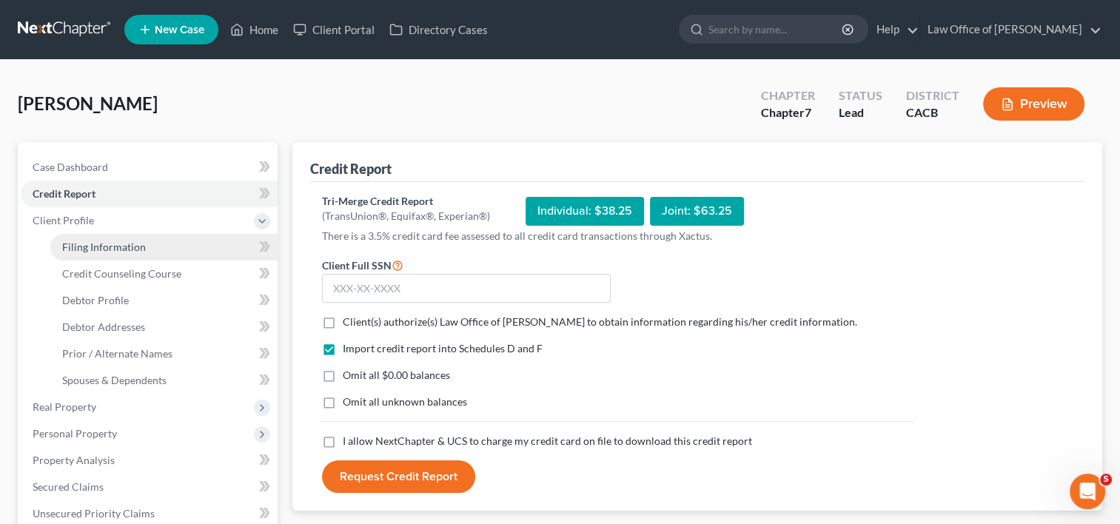
select select "0"
select select "4"
select select "0"
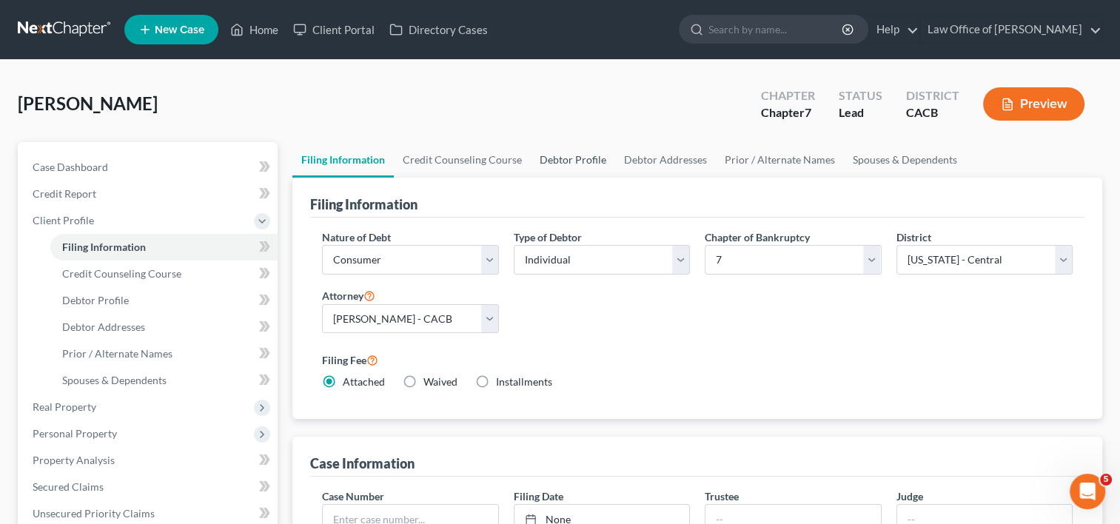
click at [595, 157] on link "Debtor Profile" at bounding box center [573, 160] width 84 height 36
select select "1"
select select "3"
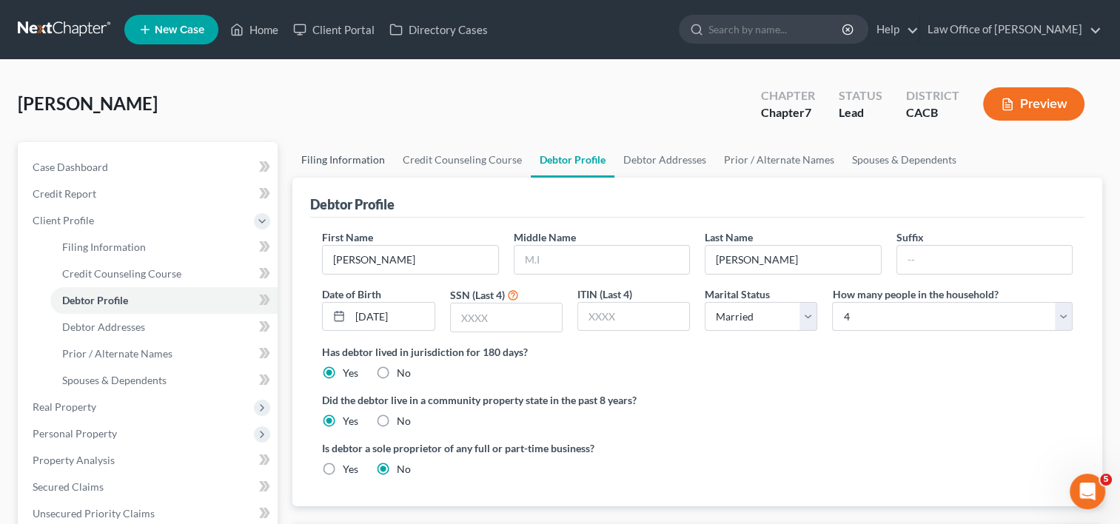
click at [366, 166] on link "Filing Information" at bounding box center [343, 160] width 101 height 36
select select "1"
select select "0"
select select "7"
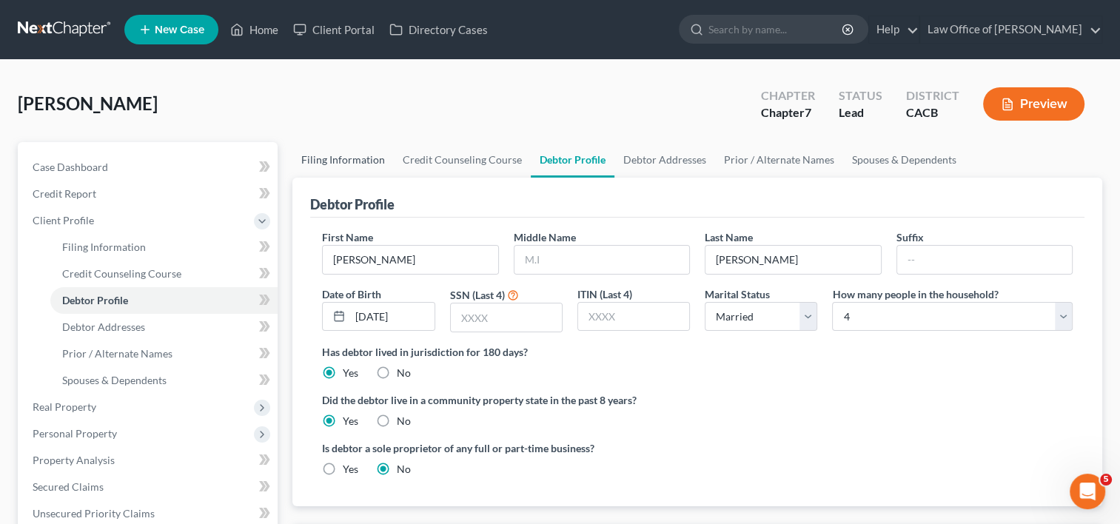
select select "0"
select select "4"
select select "0"
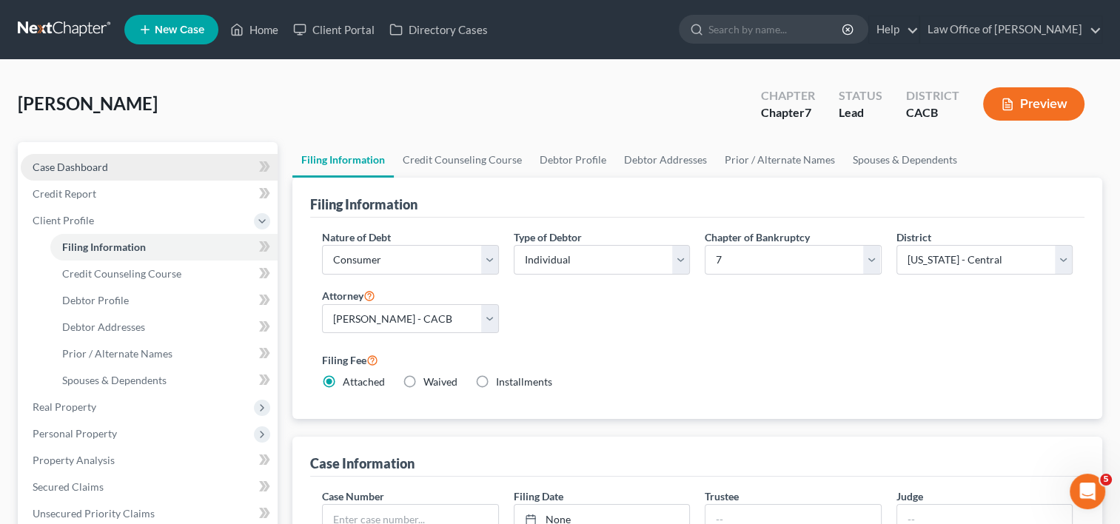
click at [64, 173] on link "Case Dashboard" at bounding box center [149, 167] width 257 height 27
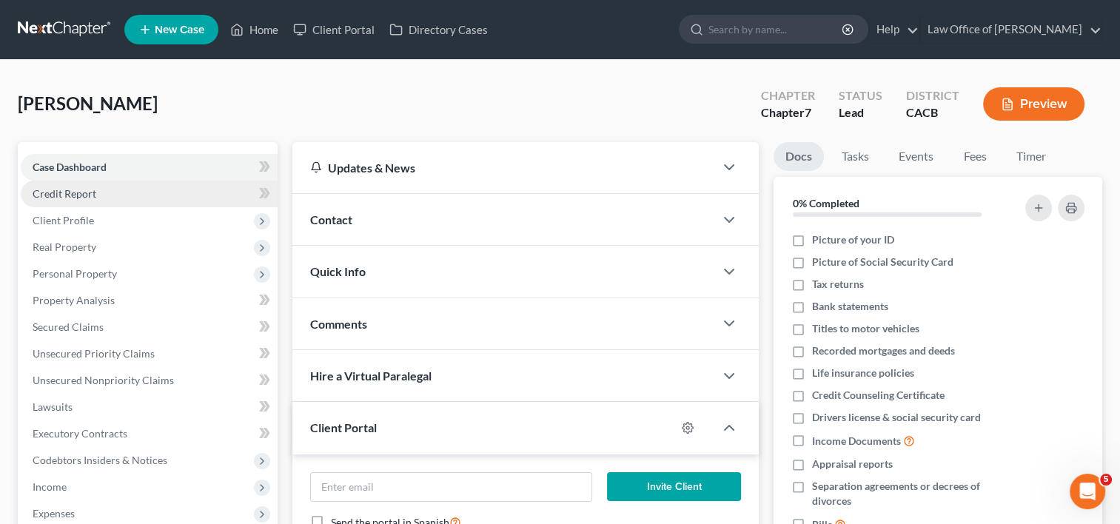
click at [83, 194] on span "Credit Report" at bounding box center [65, 193] width 64 height 13
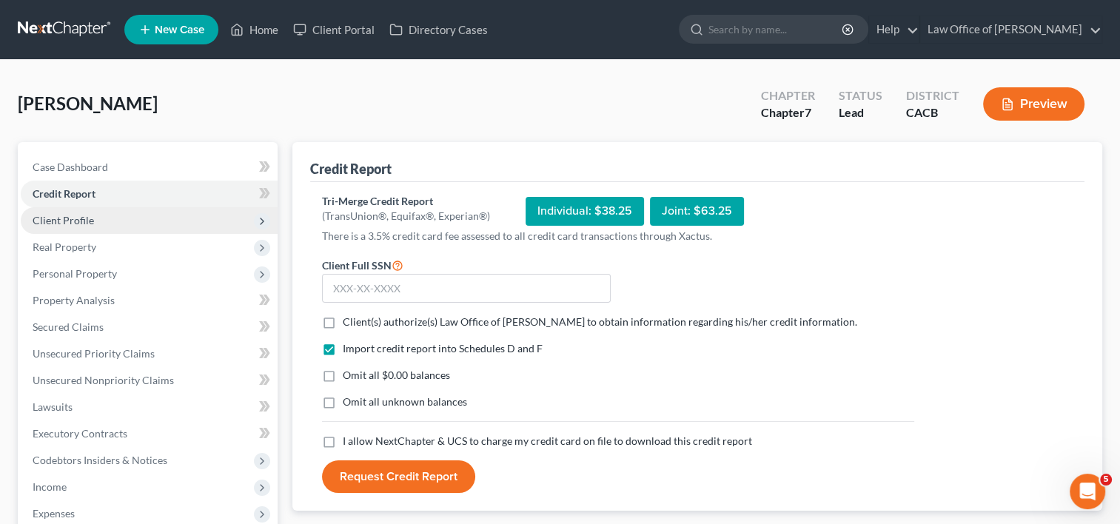
click at [81, 221] on span "Client Profile" at bounding box center [63, 220] width 61 height 13
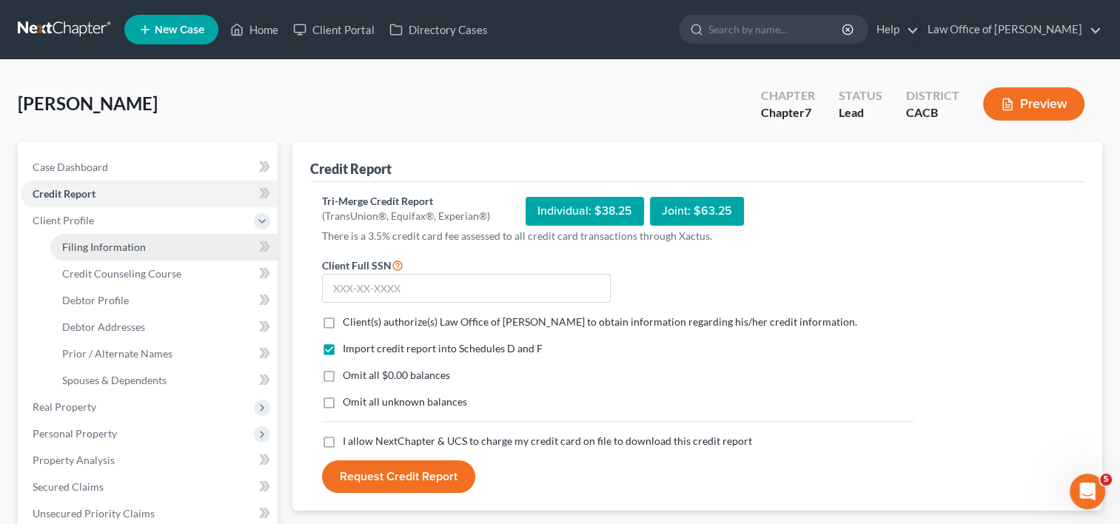
click at [86, 254] on link "Filing Information" at bounding box center [163, 247] width 227 height 27
select select "1"
select select "0"
select select "7"
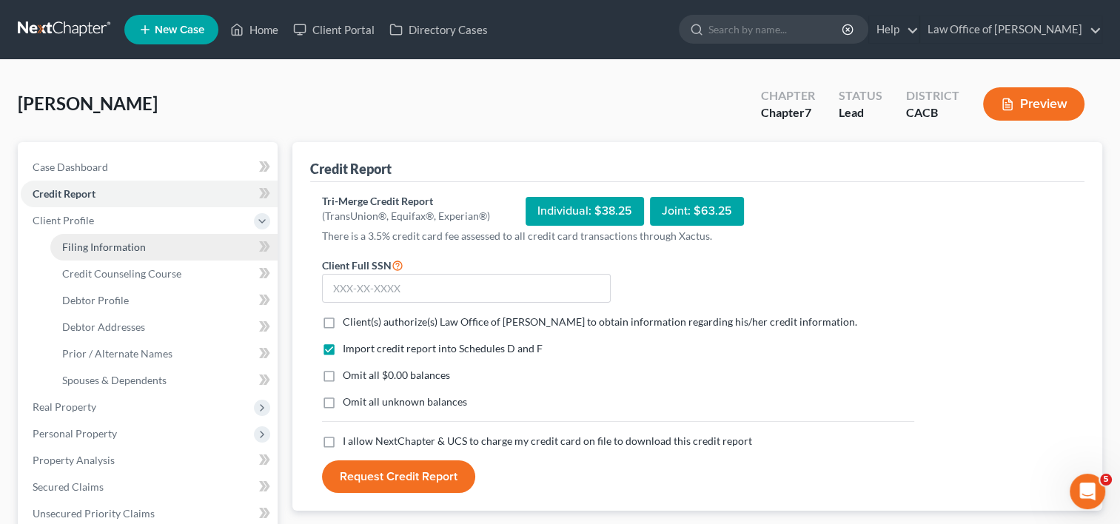
select select "0"
select select "4"
select select "0"
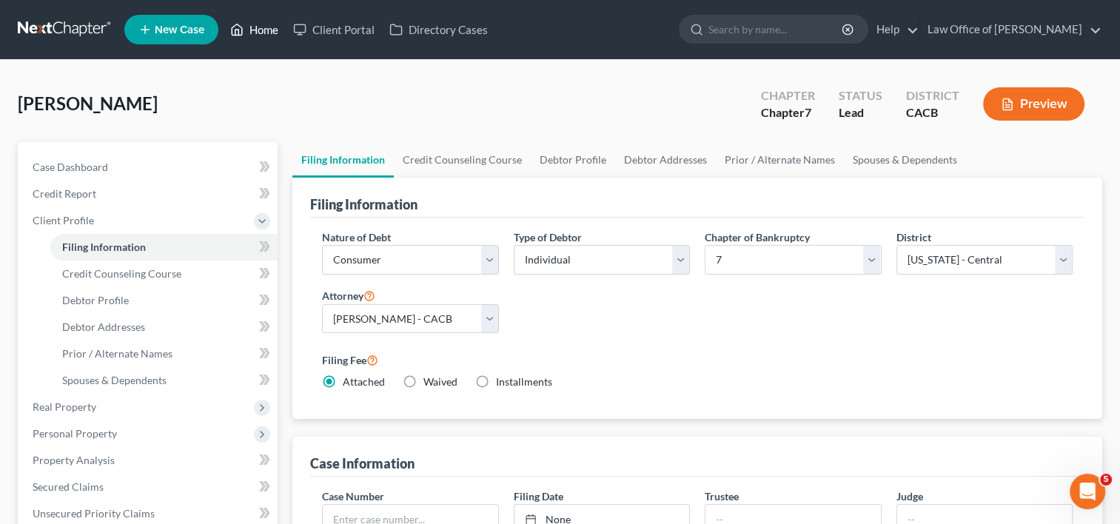
click at [267, 28] on link "Home" at bounding box center [254, 29] width 63 height 27
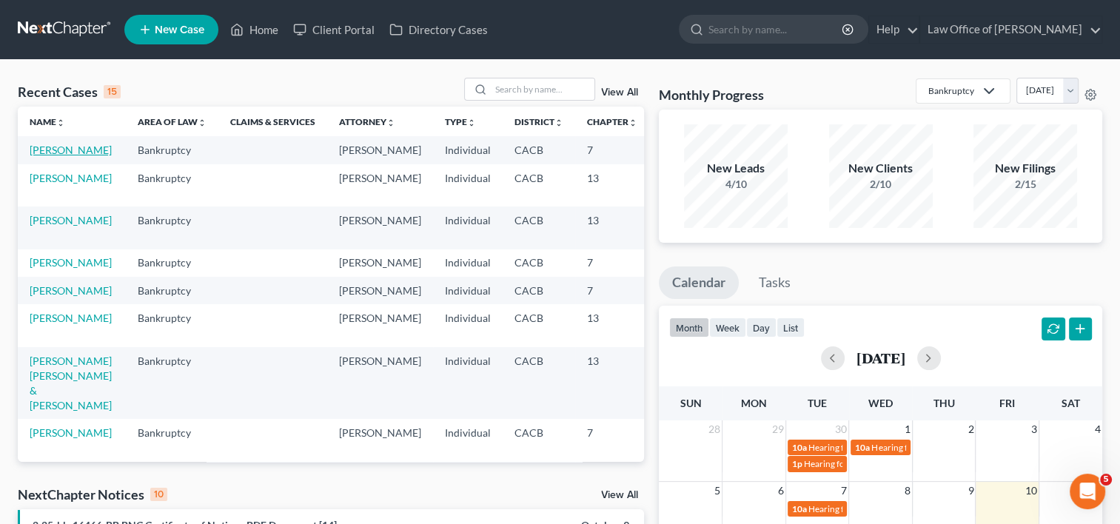
click at [65, 153] on link "[PERSON_NAME]" at bounding box center [71, 150] width 82 height 13
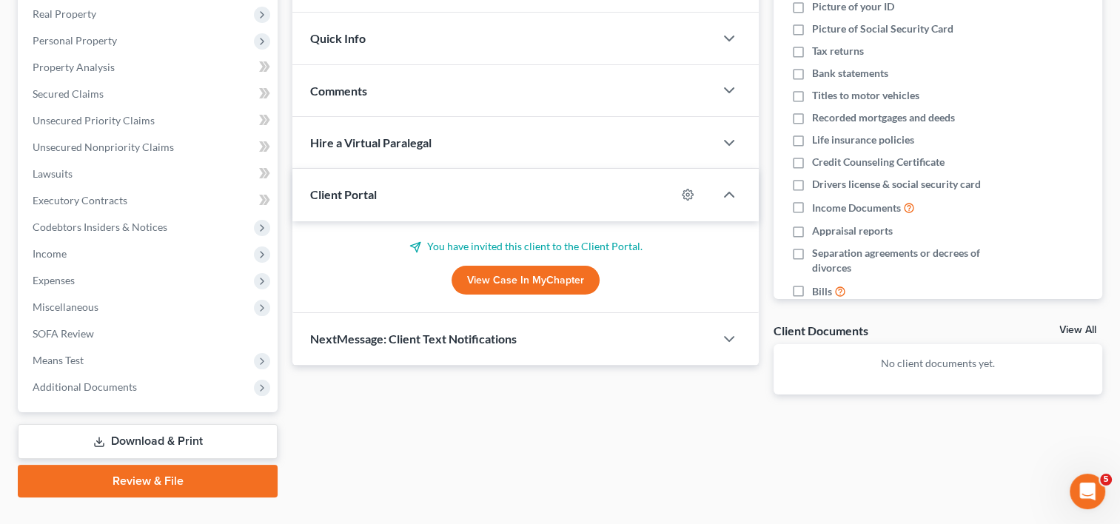
scroll to position [261, 0]
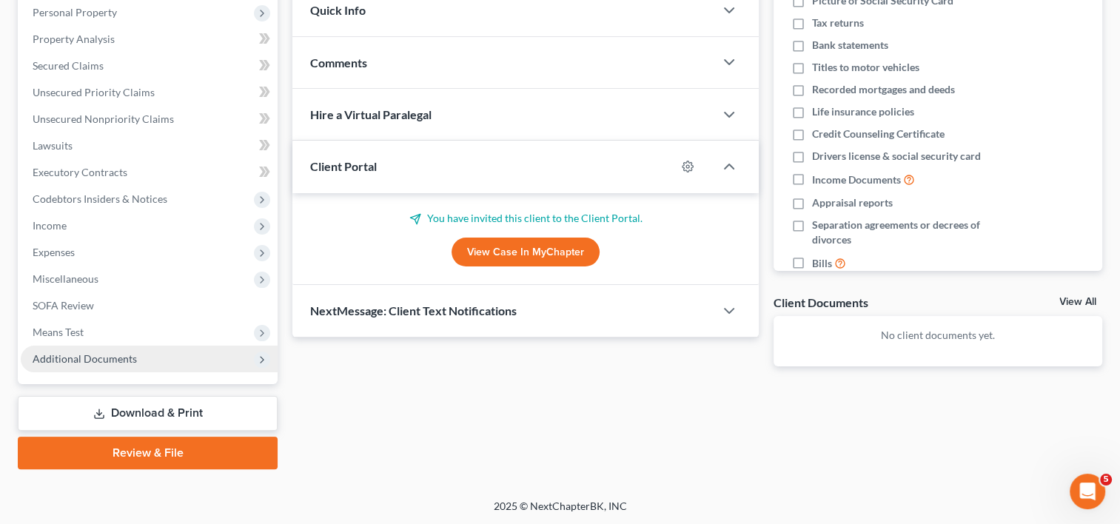
click at [84, 361] on span "Additional Documents" at bounding box center [85, 359] width 104 height 13
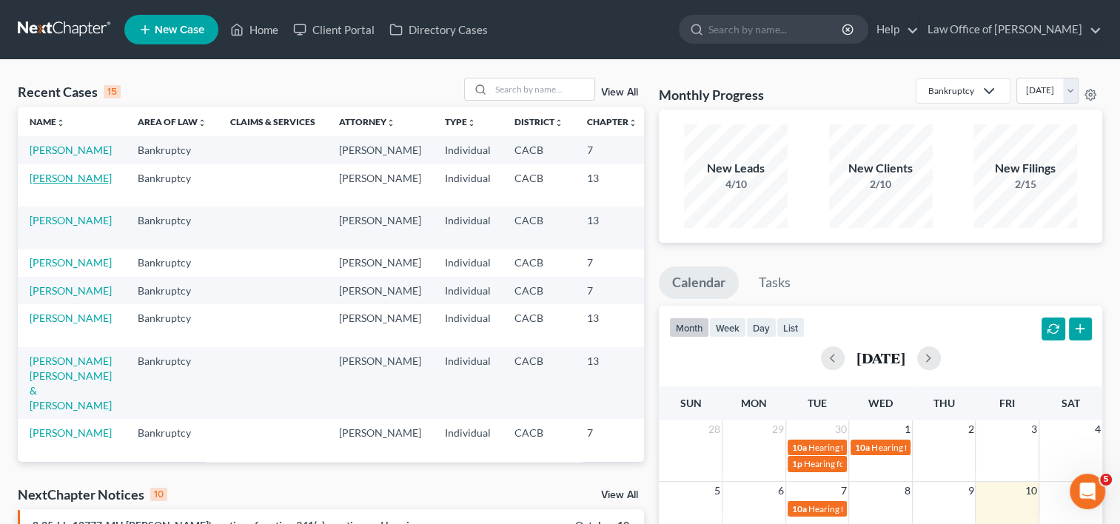
click at [56, 176] on link "[PERSON_NAME]" at bounding box center [71, 178] width 82 height 13
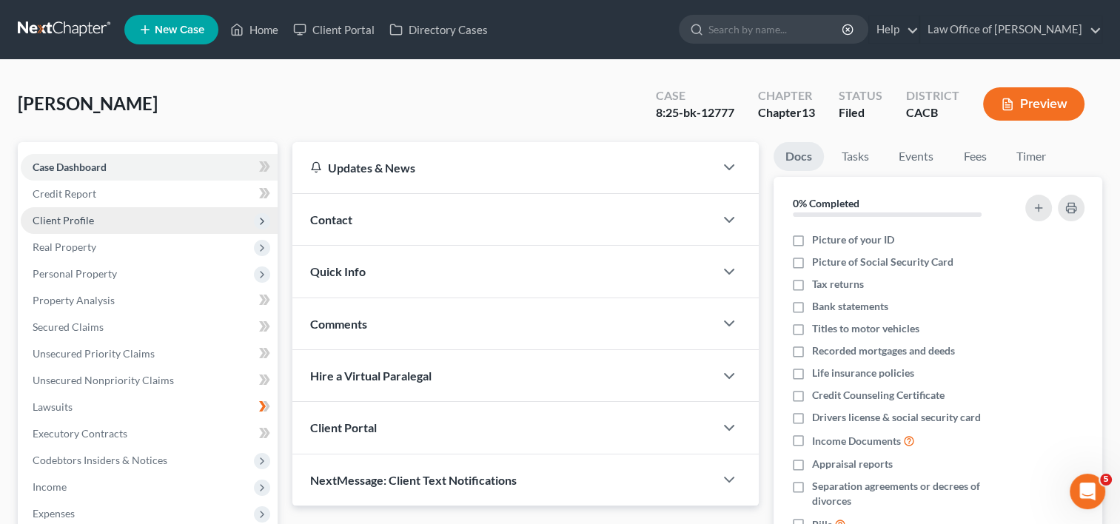
click at [37, 216] on span "Client Profile" at bounding box center [63, 220] width 61 height 13
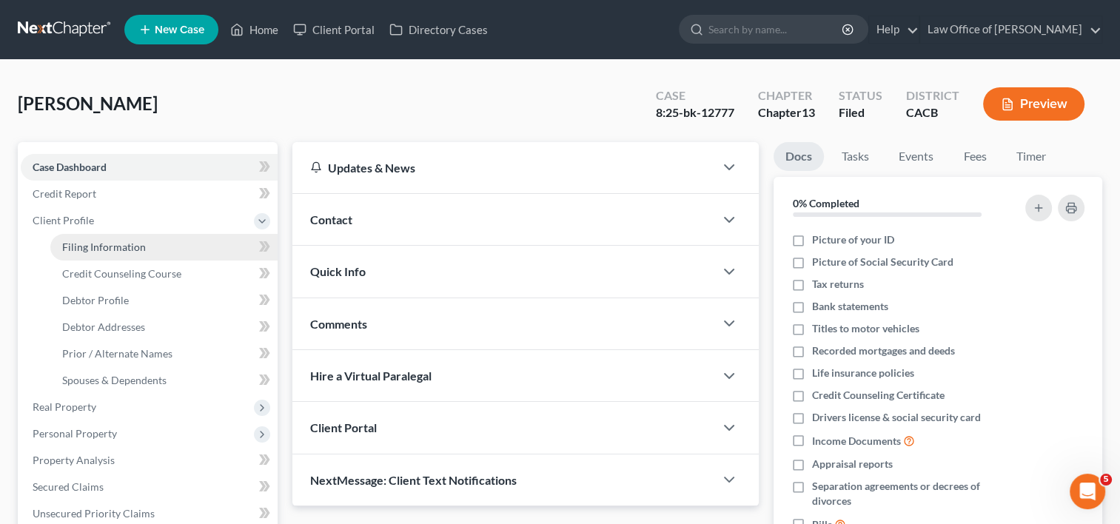
click at [104, 241] on span "Filing Information" at bounding box center [104, 247] width 84 height 13
select select "1"
select select "0"
select select "3"
select select "4"
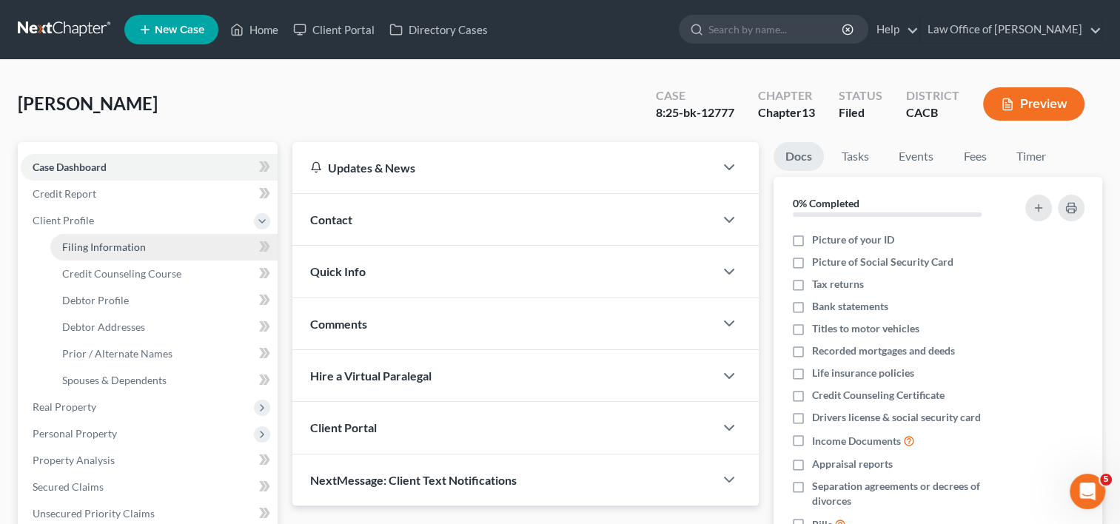
select select "0"
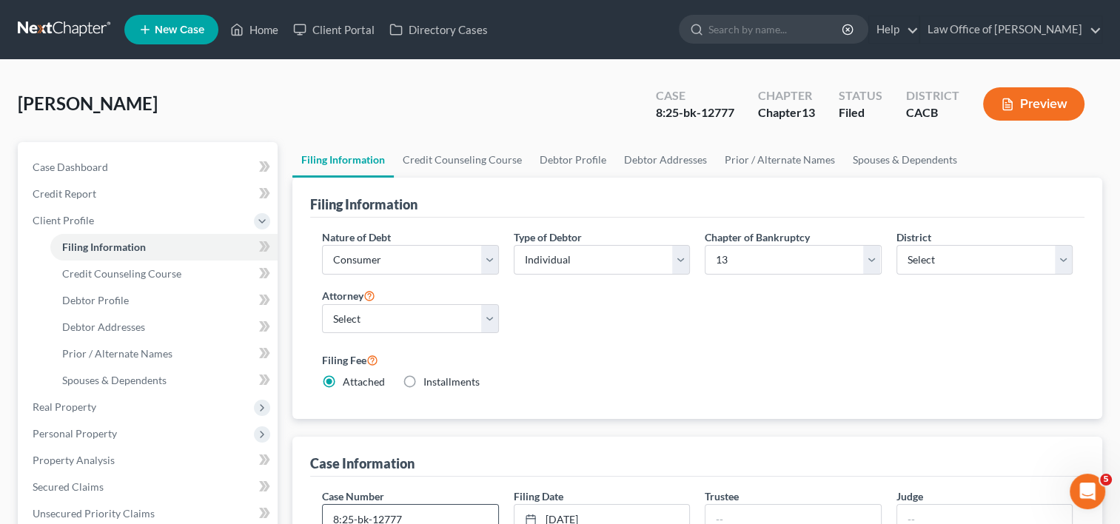
click at [423, 515] on input "8:25-bk-12777" at bounding box center [410, 519] width 175 height 28
click at [423, 515] on input "8:25-bk-12777M" at bounding box center [410, 519] width 175 height 28
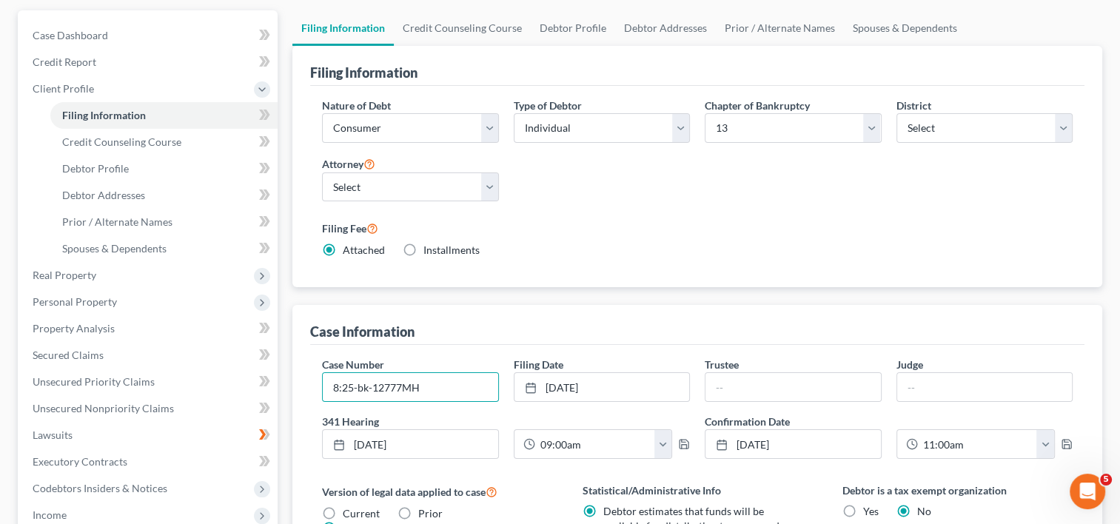
scroll to position [165, 0]
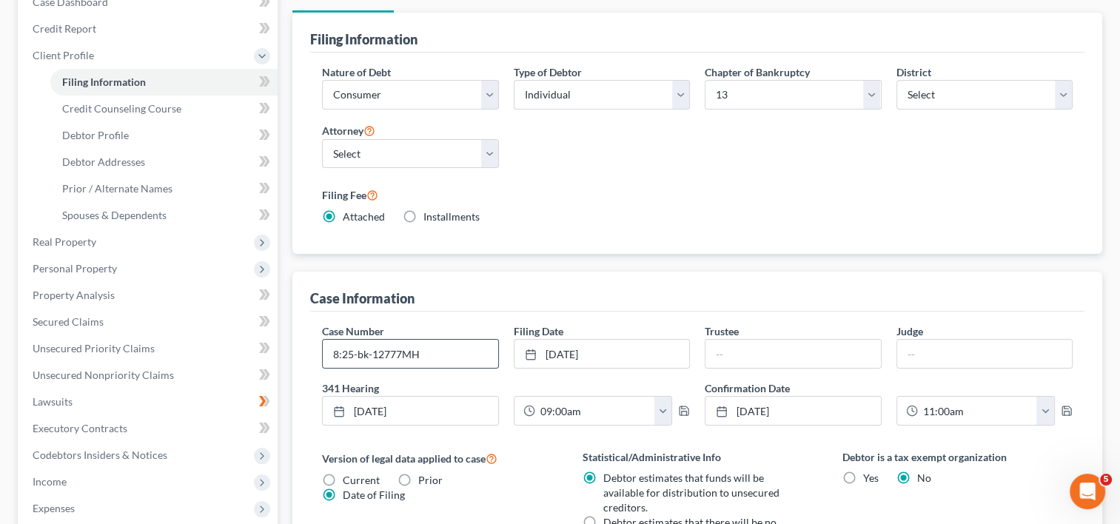
click at [404, 353] on input "8:25-bk-12777MH" at bounding box center [410, 354] width 175 height 28
type input "8:25-bk-12777-MH"
click at [73, 241] on span "Real Property" at bounding box center [65, 241] width 64 height 13
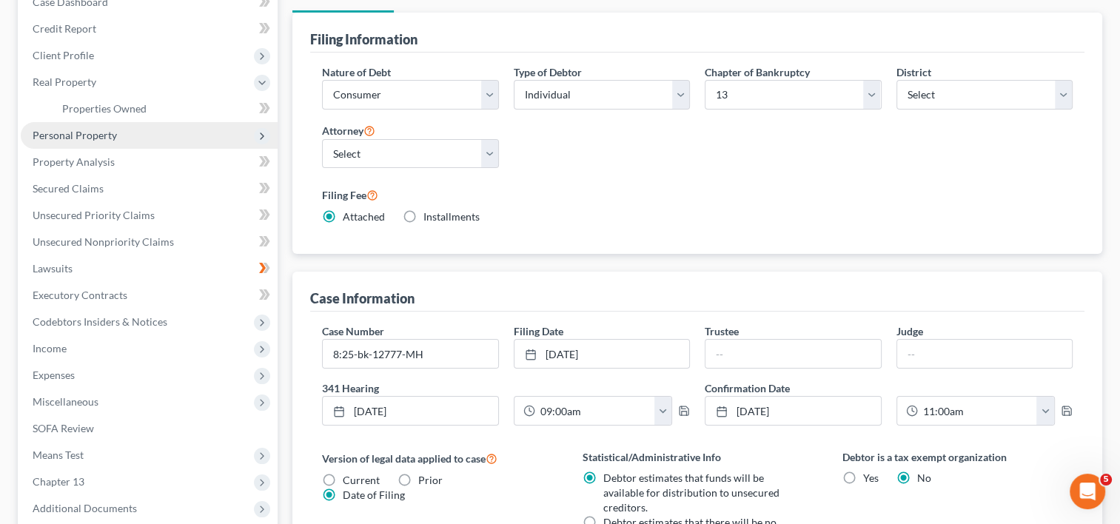
click at [73, 134] on span "Personal Property" at bounding box center [75, 135] width 84 height 13
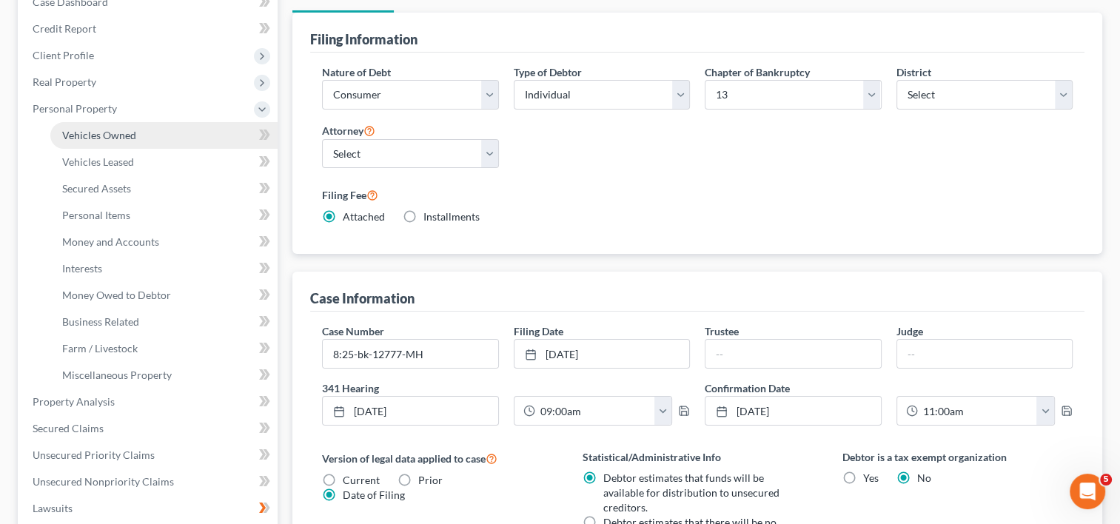
click at [98, 136] on span "Vehicles Owned" at bounding box center [99, 135] width 74 height 13
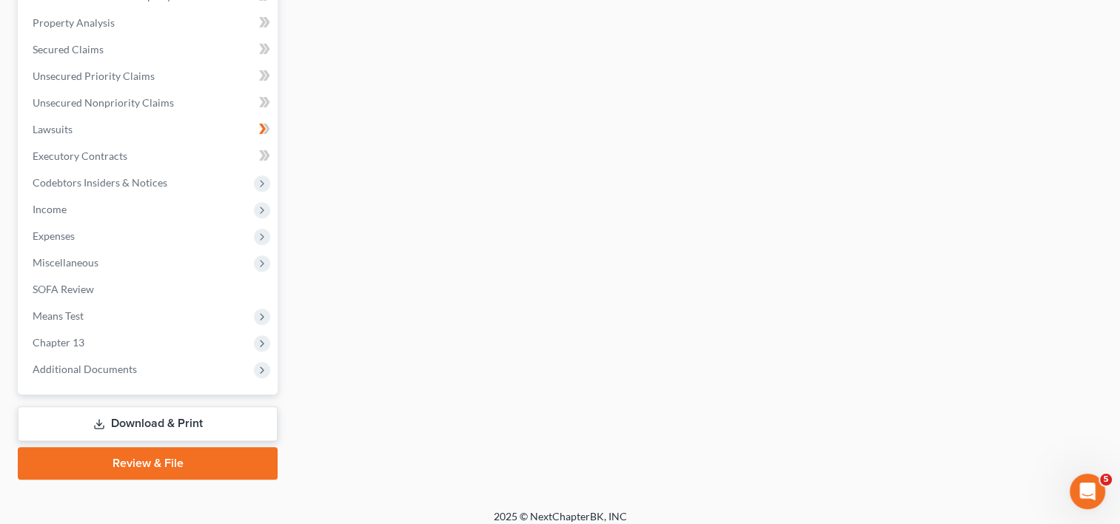
scroll to position [549, 0]
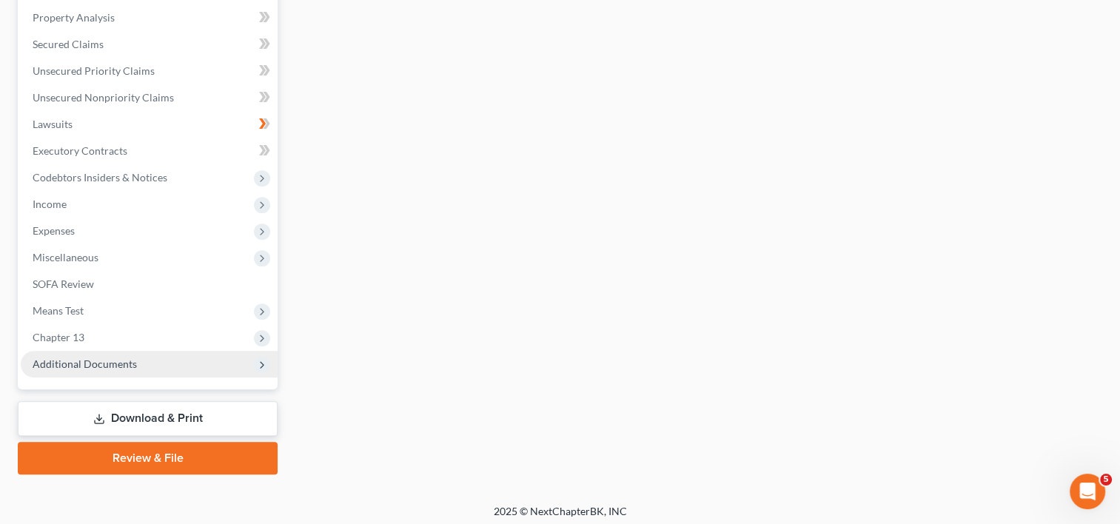
click at [95, 361] on span "Additional Documents" at bounding box center [85, 364] width 104 height 13
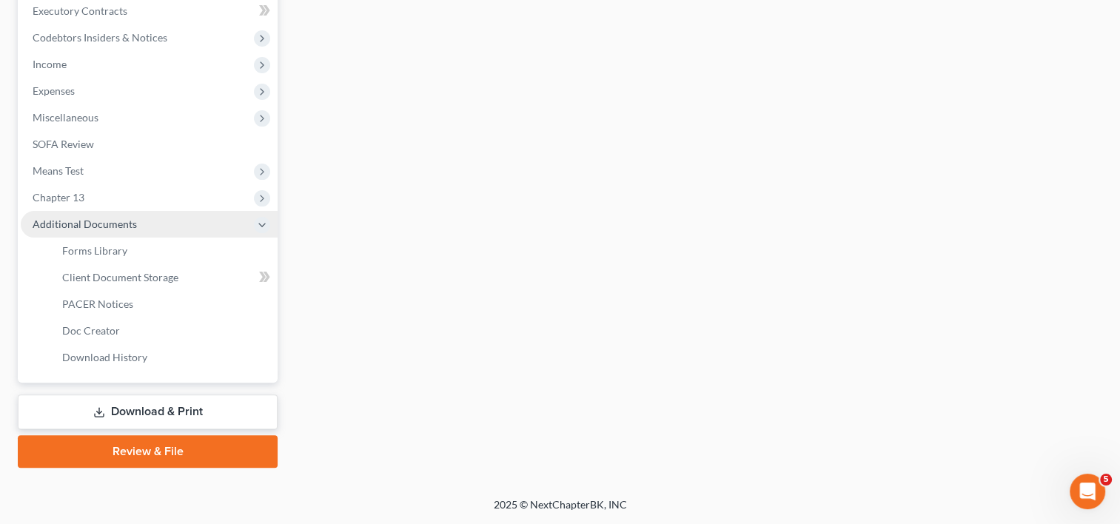
scroll to position [421, 0]
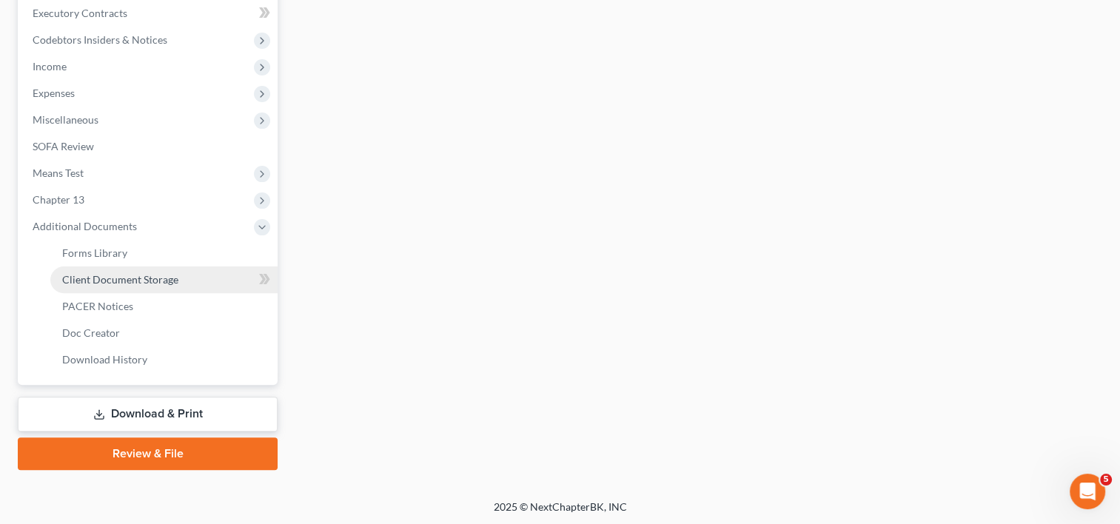
drag, startPoint x: 104, startPoint y: 275, endPoint x: 77, endPoint y: 278, distance: 27.5
click at [77, 278] on span "Client Document Storage" at bounding box center [120, 279] width 116 height 13
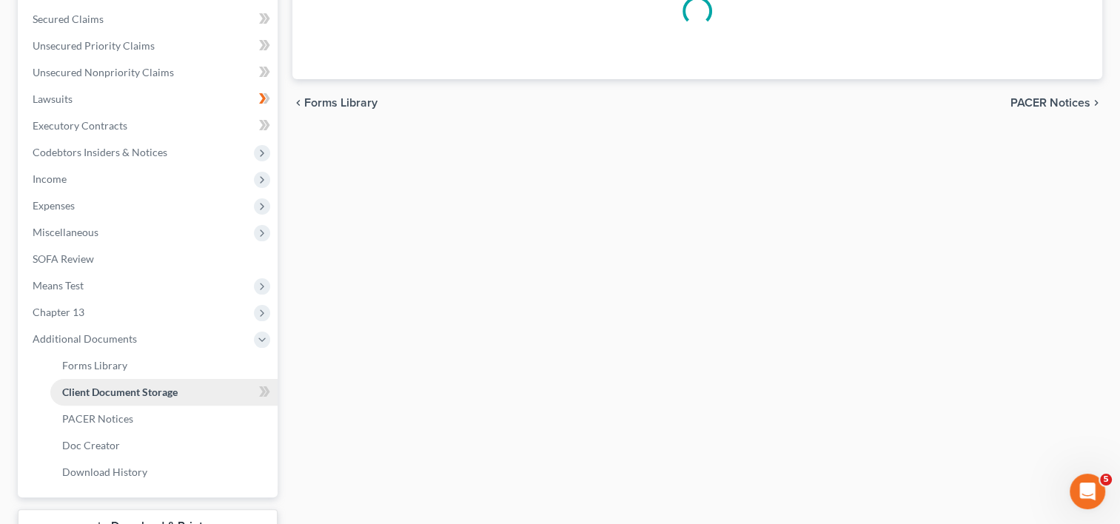
select select "60"
select select "59"
select select "52"
select select "53"
select select "57"
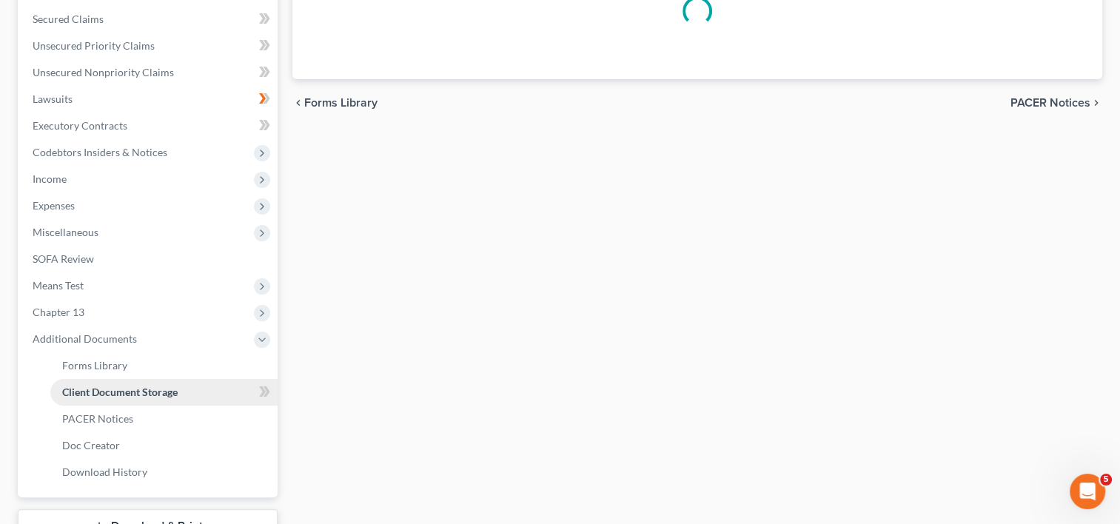
select select "56"
select select "65"
select select "41"
select select "33"
select select "30"
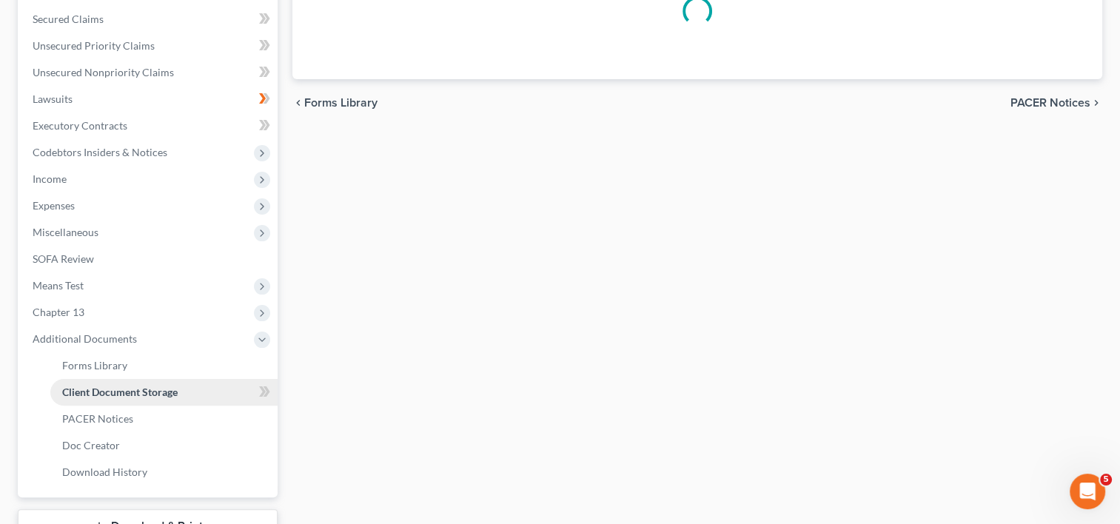
select select "19"
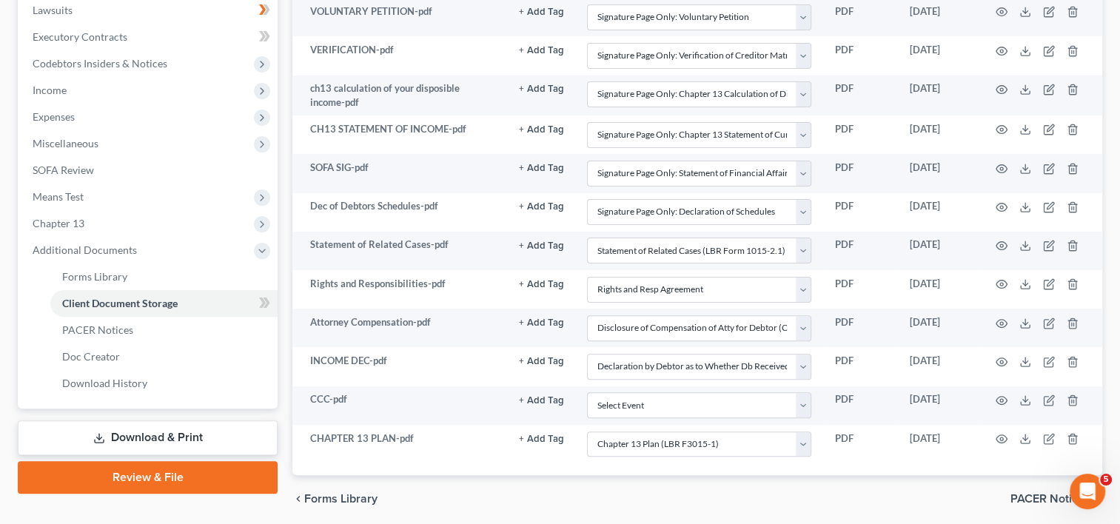
scroll to position [408, 0]
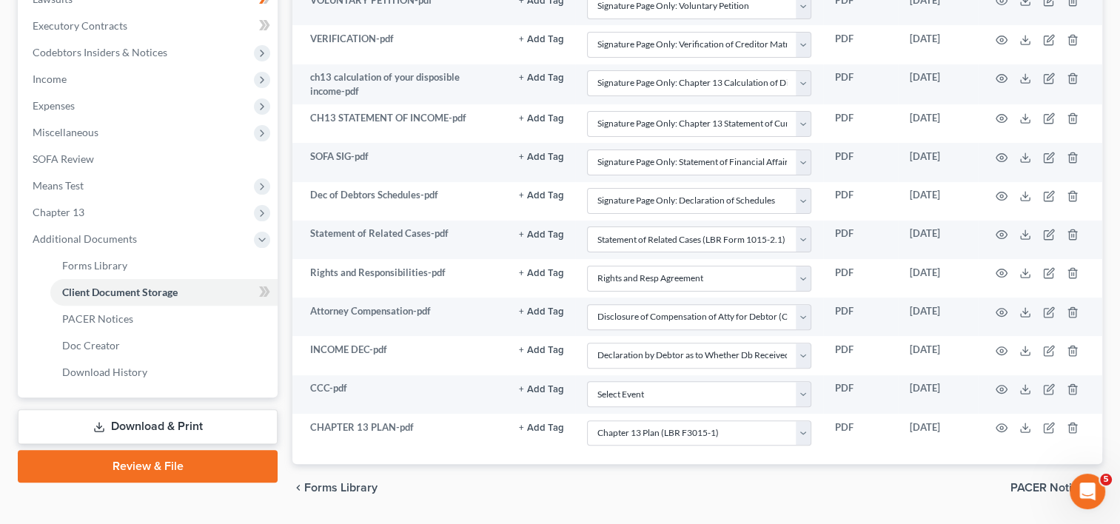
click at [1112, 176] on div "Gomez, Maria Upgraded Case 8:25-bk-12777-MH Chapter Chapter 13 Status Filed Dis…" at bounding box center [560, 96] width 1120 height 889
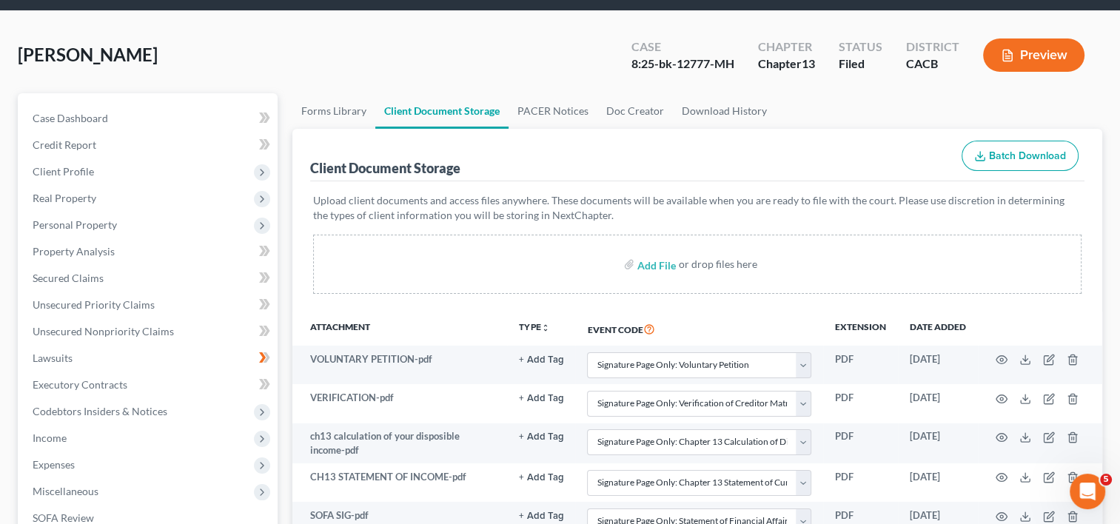
scroll to position [0, 0]
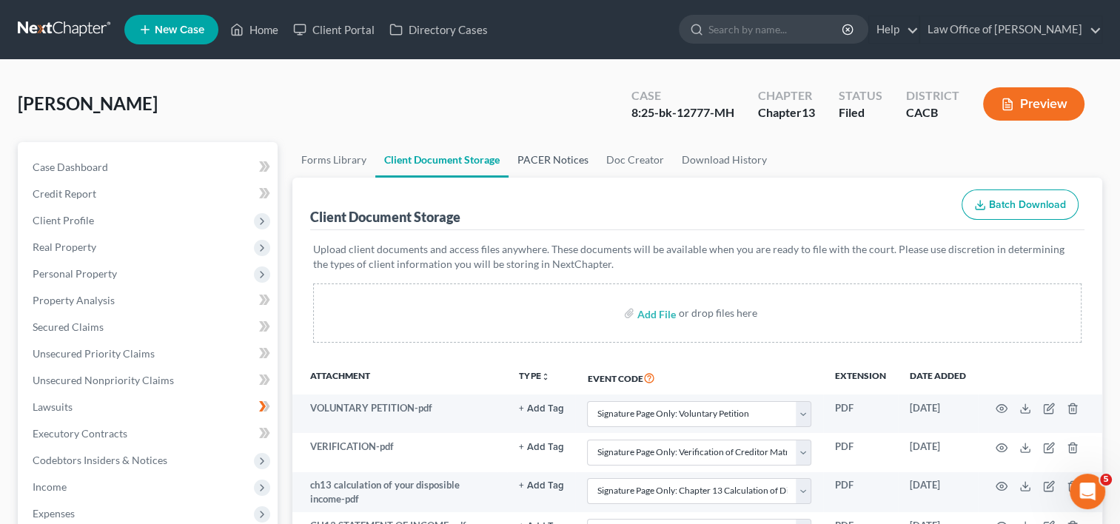
click at [546, 154] on link "PACER Notices" at bounding box center [553, 160] width 89 height 36
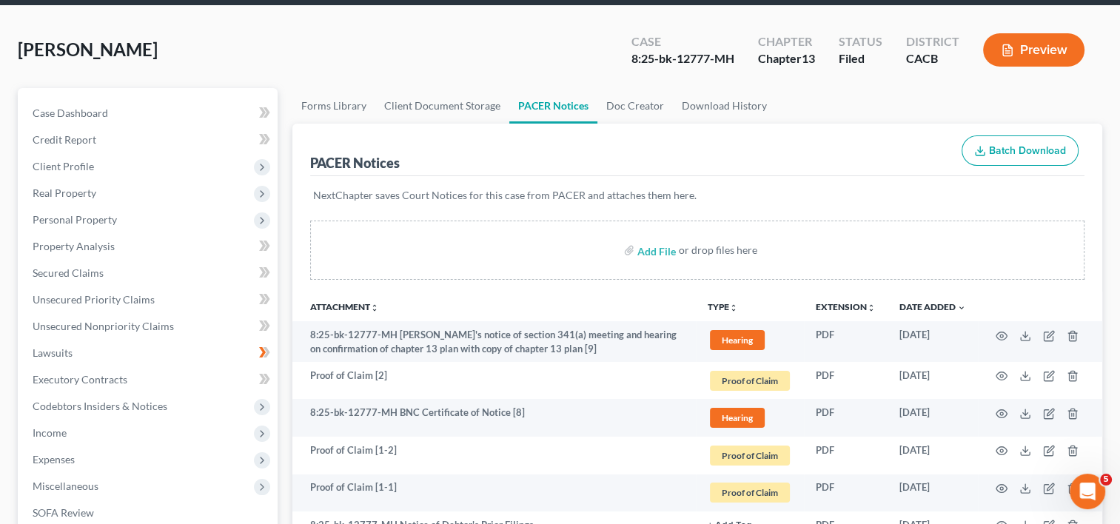
scroll to position [56, 0]
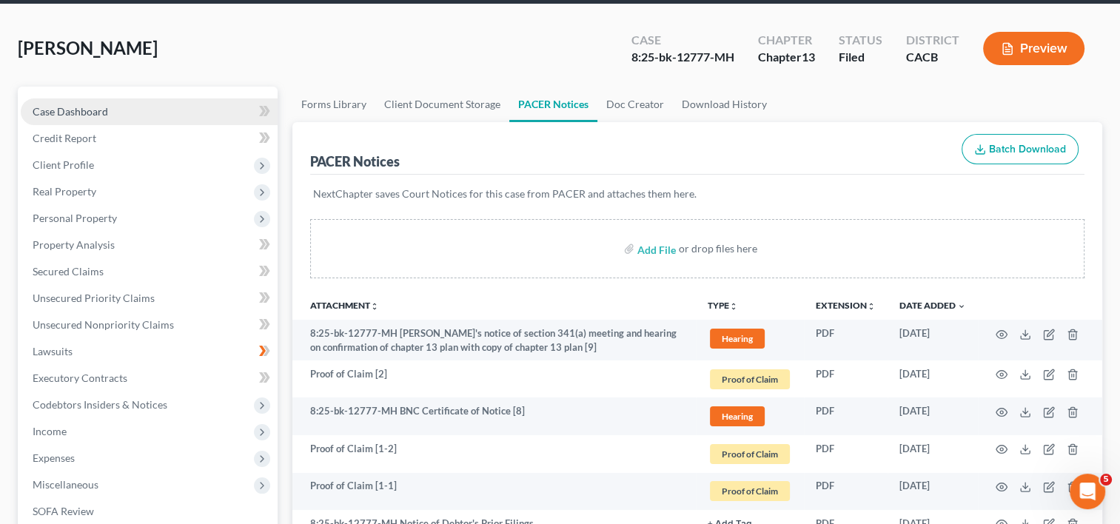
click at [74, 106] on span "Case Dashboard" at bounding box center [71, 111] width 76 height 13
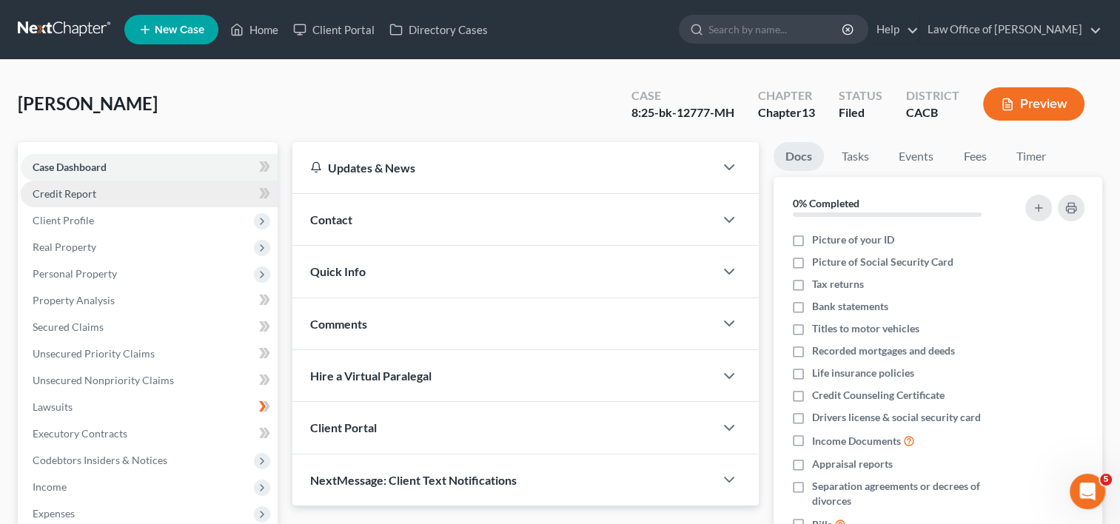
click at [75, 196] on span "Credit Report" at bounding box center [65, 193] width 64 height 13
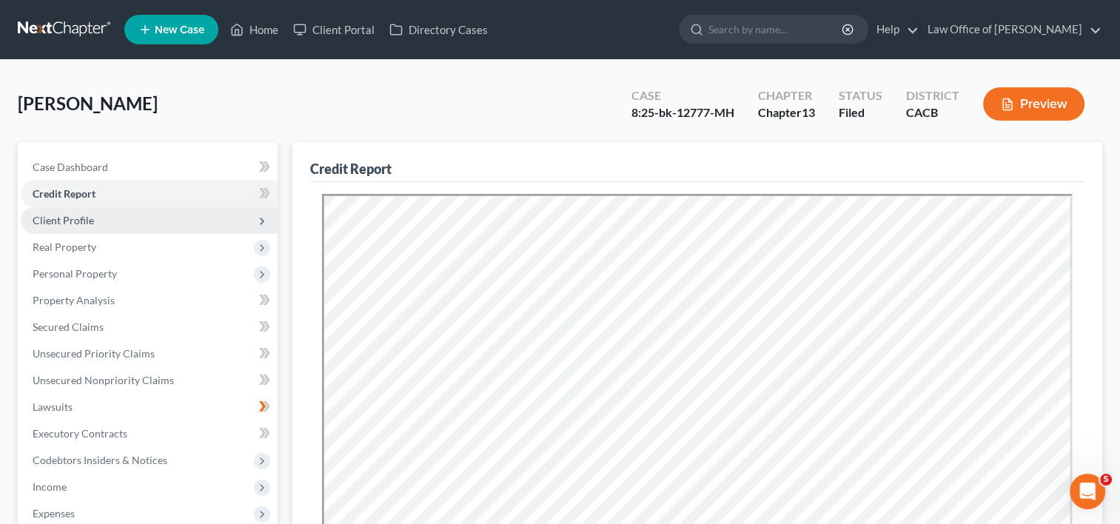
click at [75, 227] on span "Client Profile" at bounding box center [149, 220] width 257 height 27
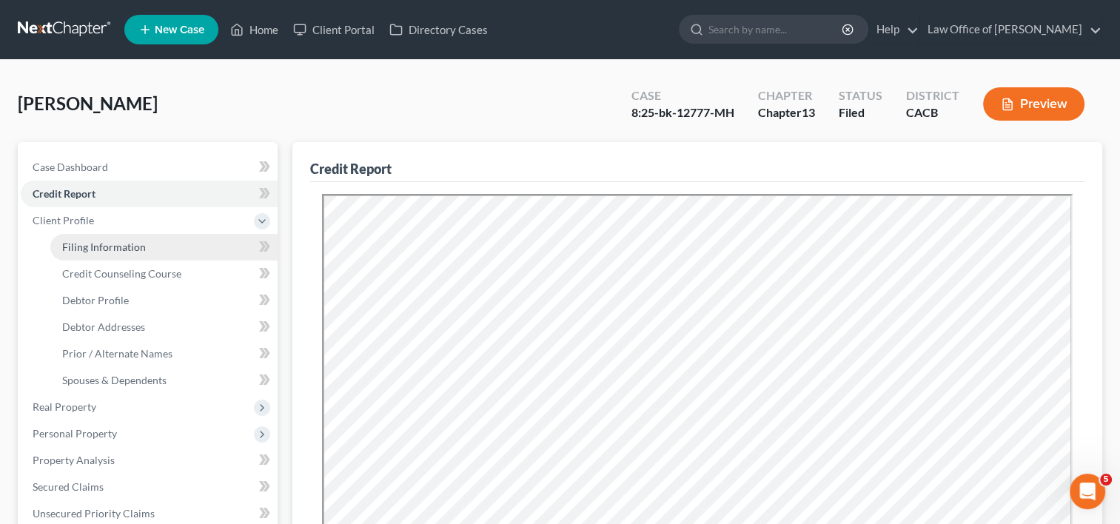
click at [91, 241] on span "Filing Information" at bounding box center [104, 247] width 84 height 13
select select "1"
select select "0"
select select "3"
select select "7"
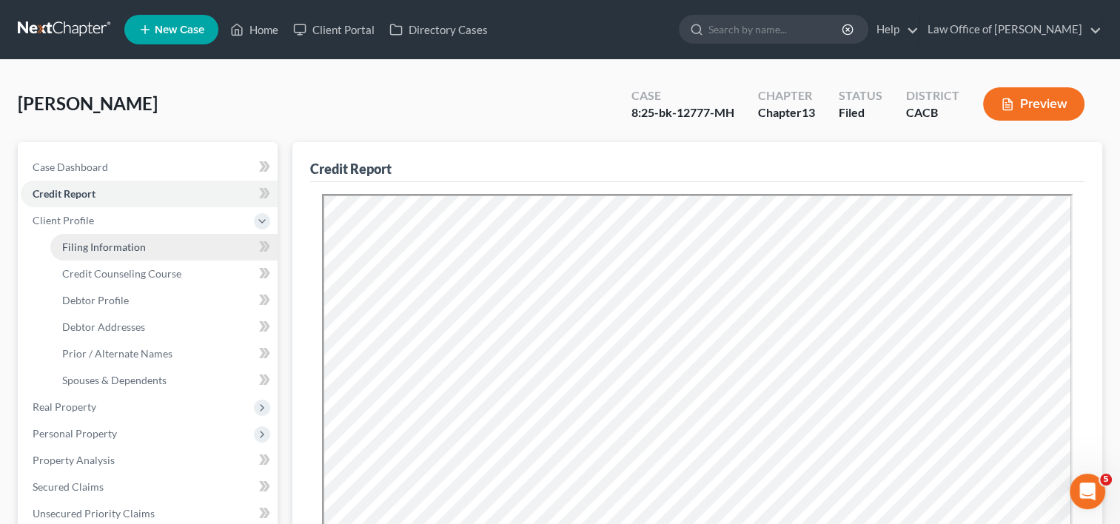
select select "0"
select select "4"
select select "0"
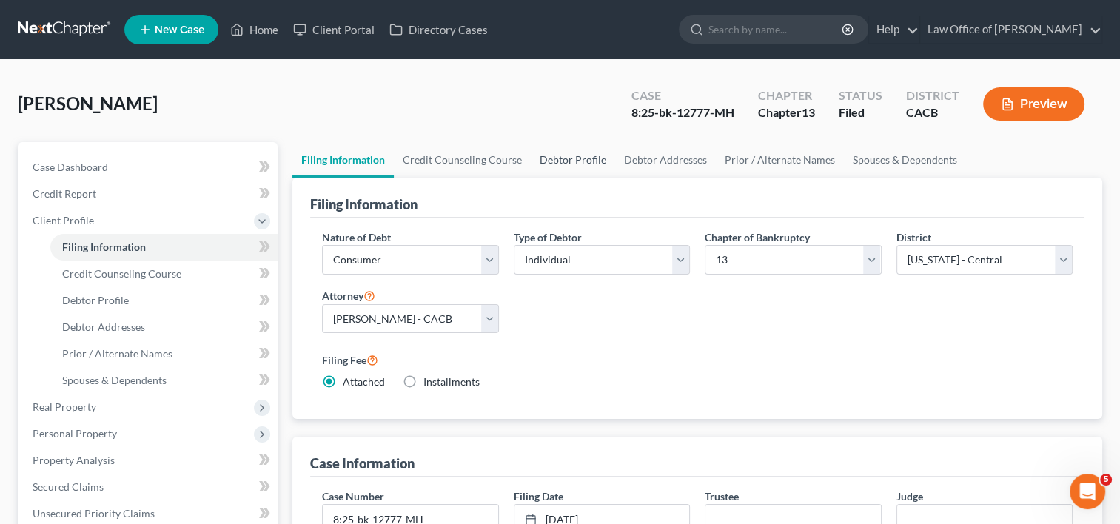
click at [568, 159] on link "Debtor Profile" at bounding box center [573, 160] width 84 height 36
select select "3"
select select "0"
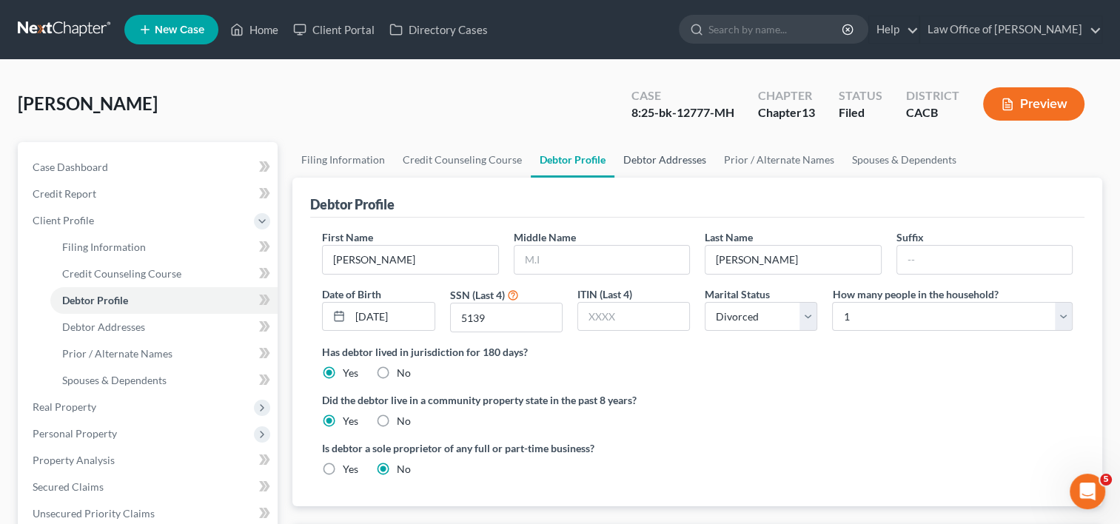
click at [680, 161] on link "Debtor Addresses" at bounding box center [665, 160] width 101 height 36
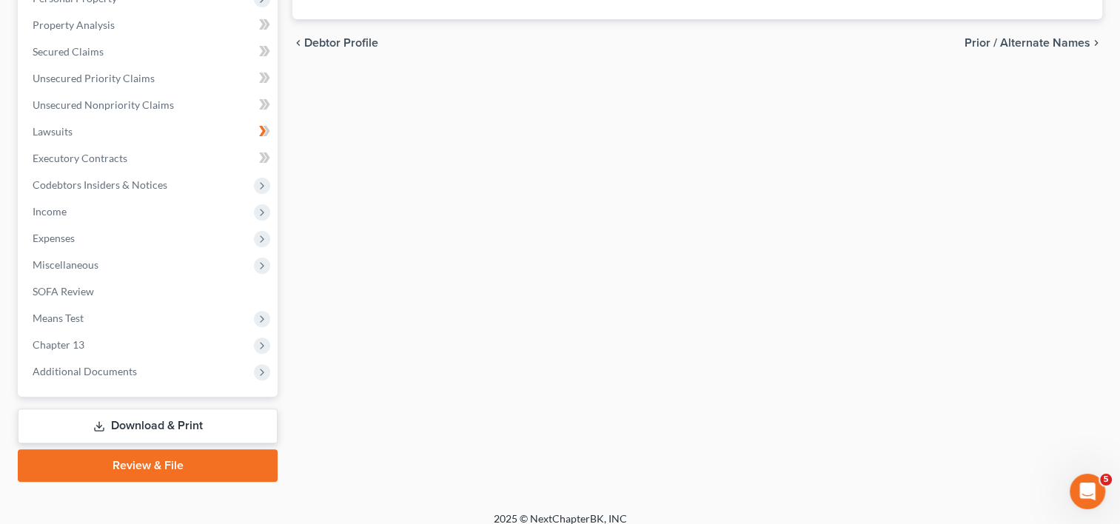
scroll to position [436, 0]
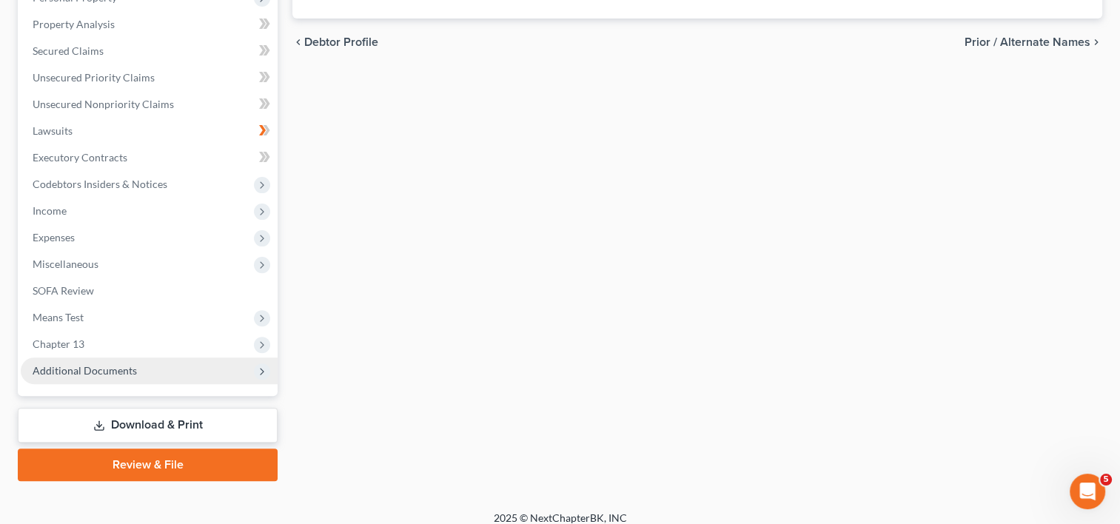
click at [159, 364] on span "Additional Documents" at bounding box center [149, 371] width 257 height 27
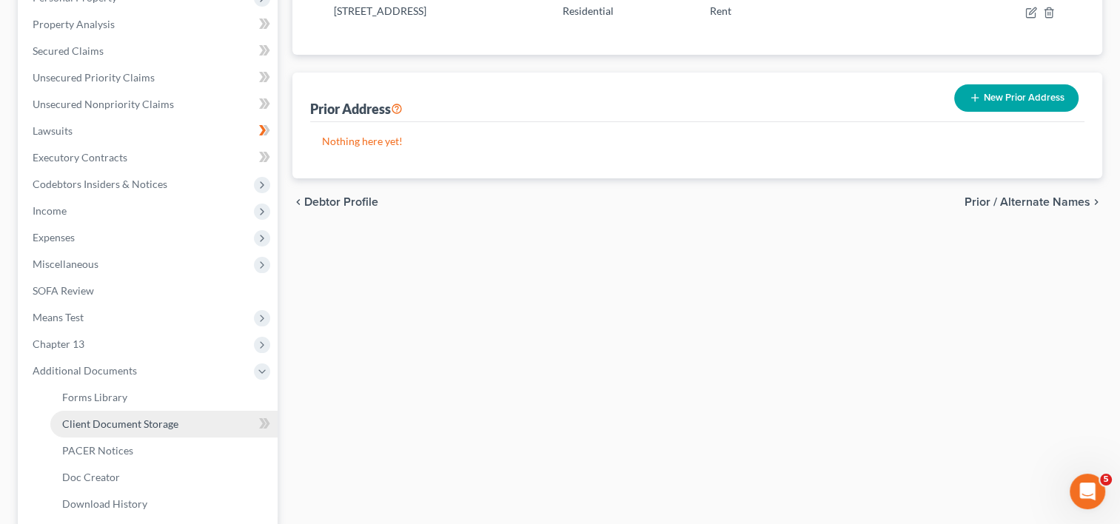
click at [178, 420] on link "Client Document Storage" at bounding box center [163, 424] width 227 height 27
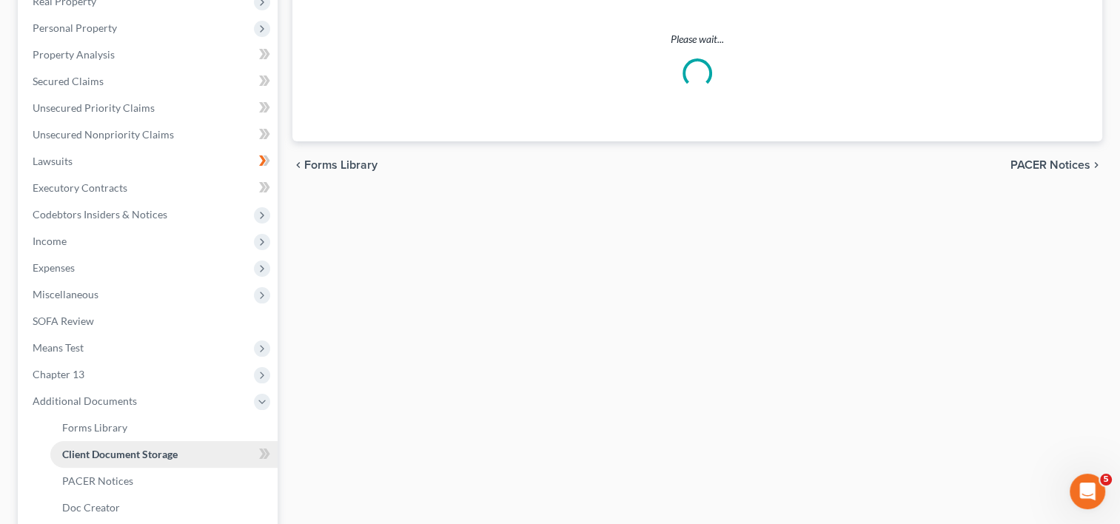
scroll to position [156, 0]
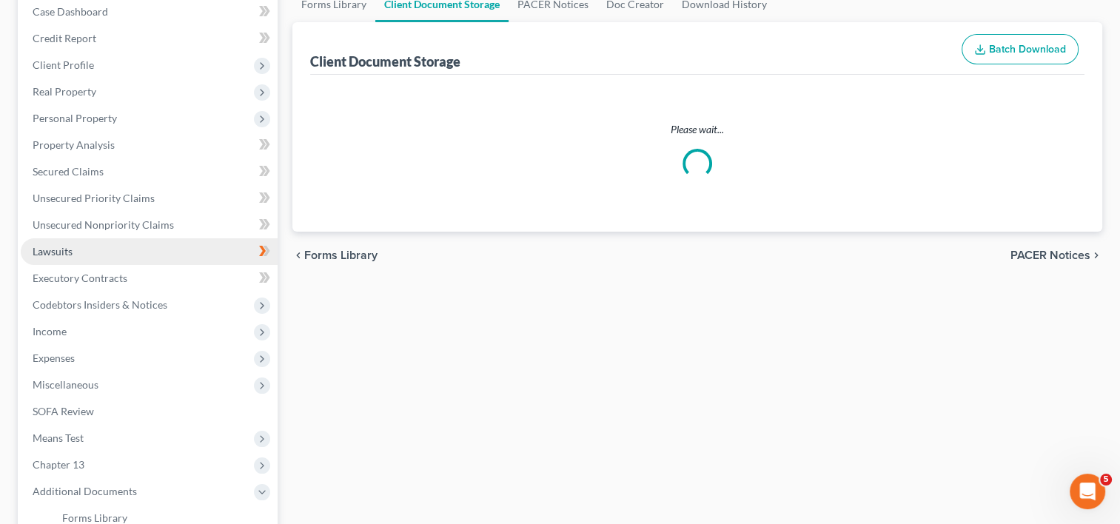
select select "60"
select select "59"
select select "52"
select select "53"
select select "57"
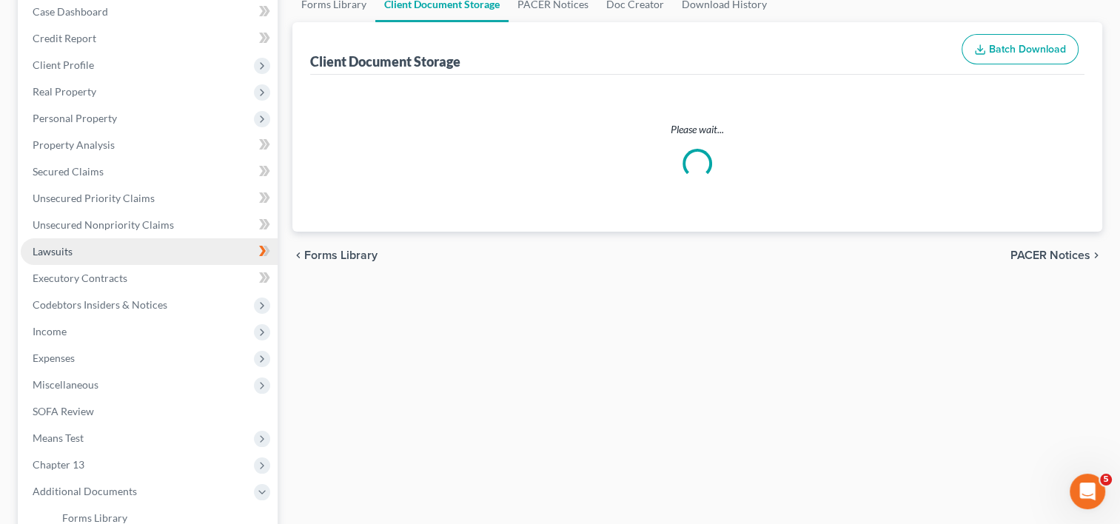
select select "56"
select select "65"
select select "41"
select select "33"
select select "30"
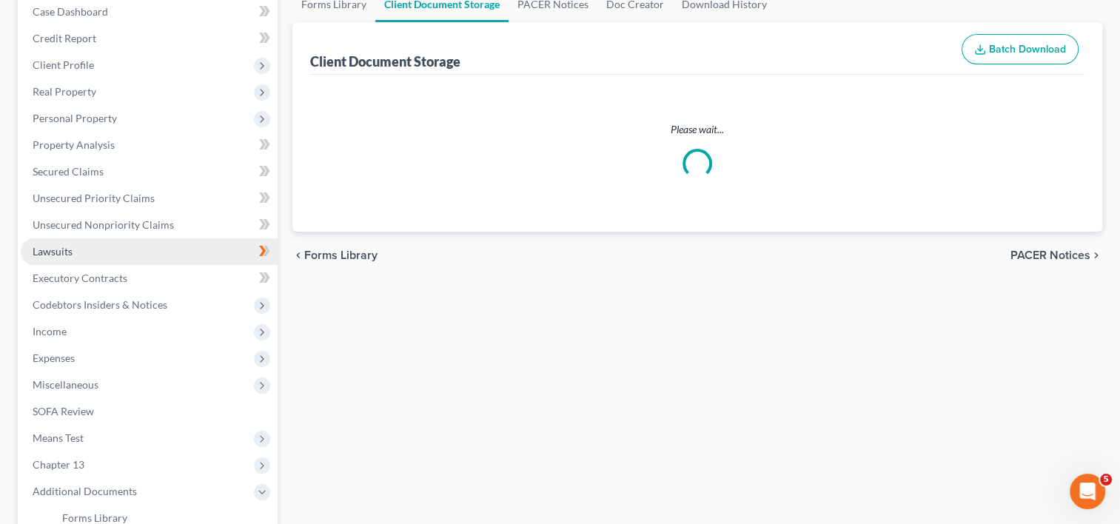
select select "19"
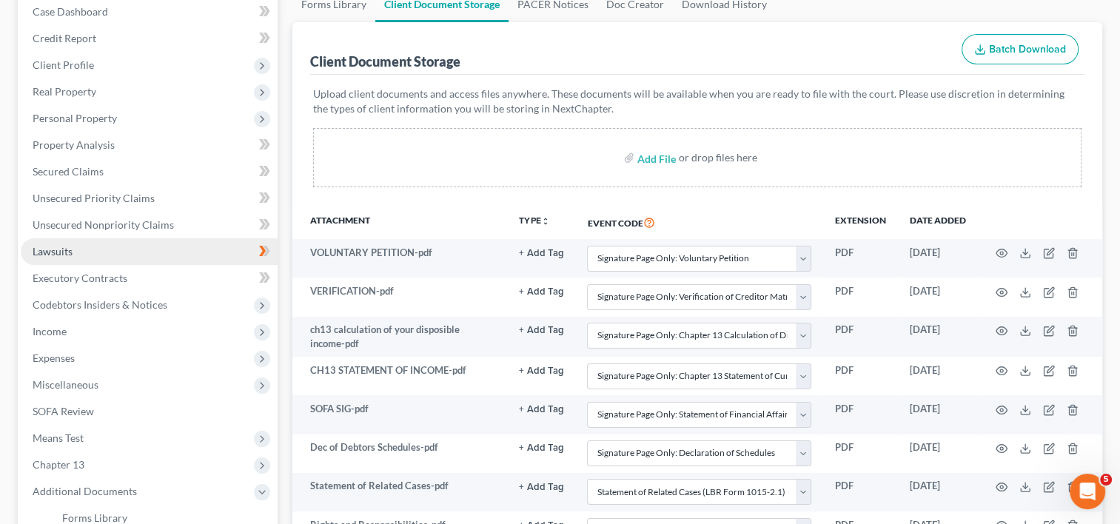
scroll to position [0, 0]
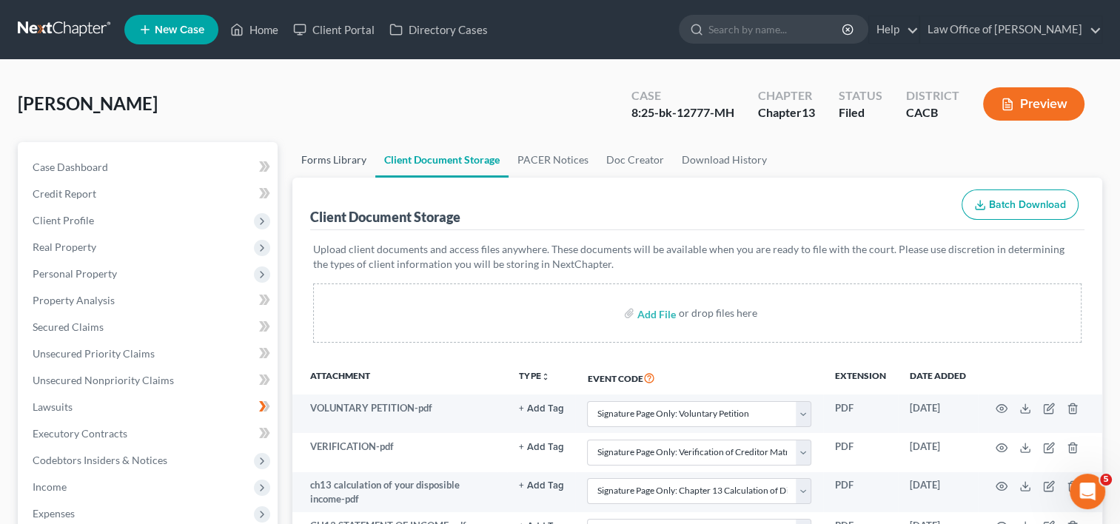
click at [319, 160] on link "Forms Library" at bounding box center [334, 160] width 83 height 36
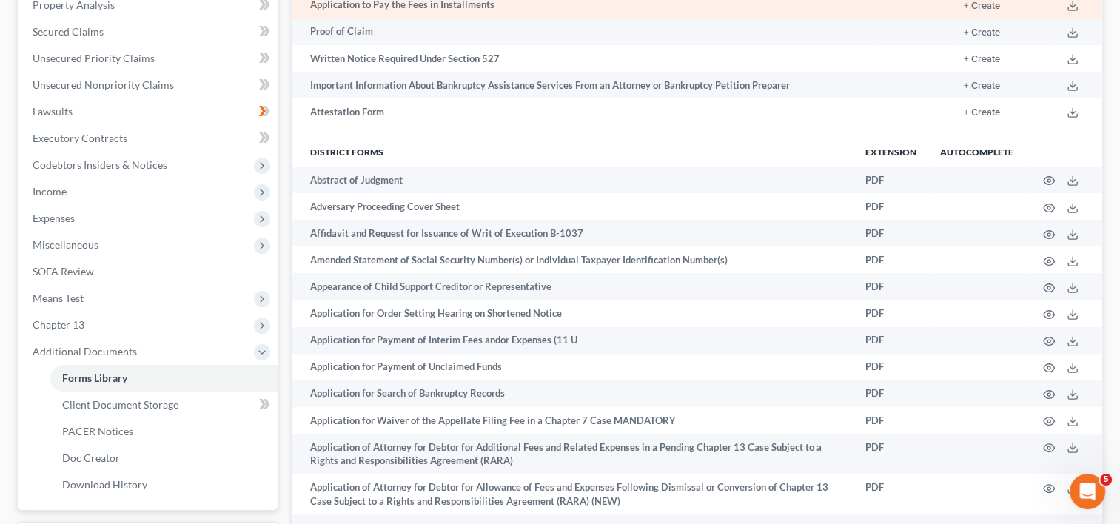
scroll to position [2589, 0]
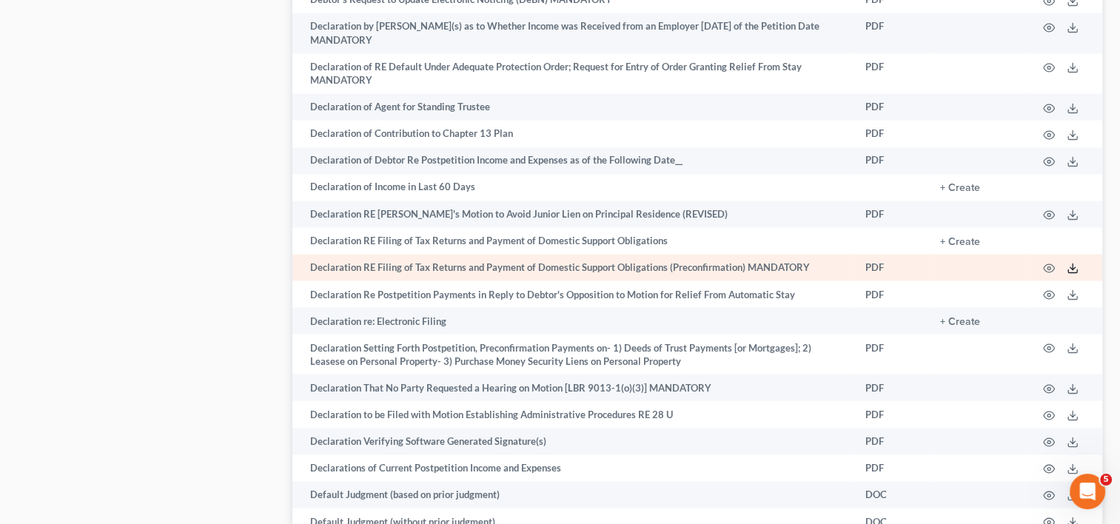
click at [1072, 270] on polyline at bounding box center [1073, 268] width 5 height 2
